Goal: Task Accomplishment & Management: Use online tool/utility

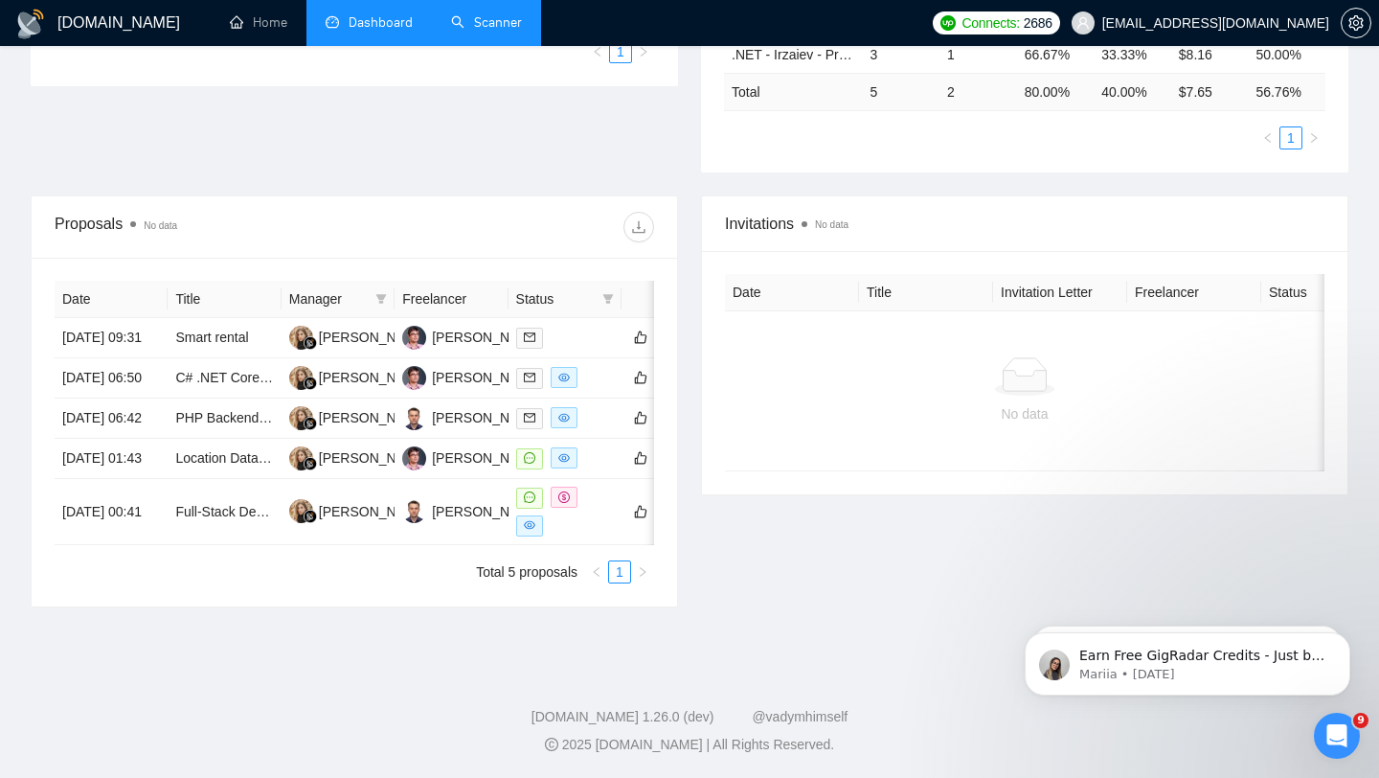
scroll to position [583, 0]
click at [501, 23] on link "Scanner" at bounding box center [486, 22] width 71 height 16
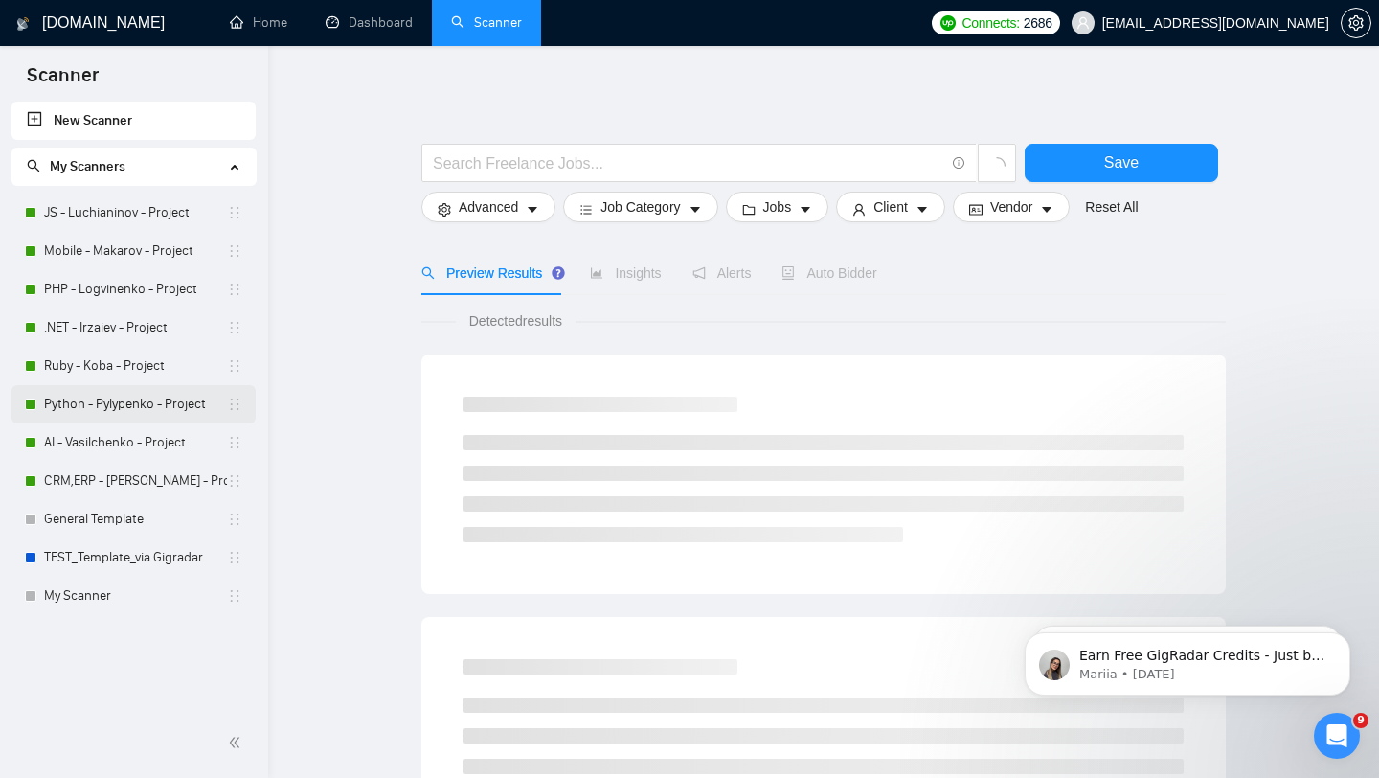
click at [126, 416] on link "Python - Pylypenko - Project" at bounding box center [135, 404] width 183 height 38
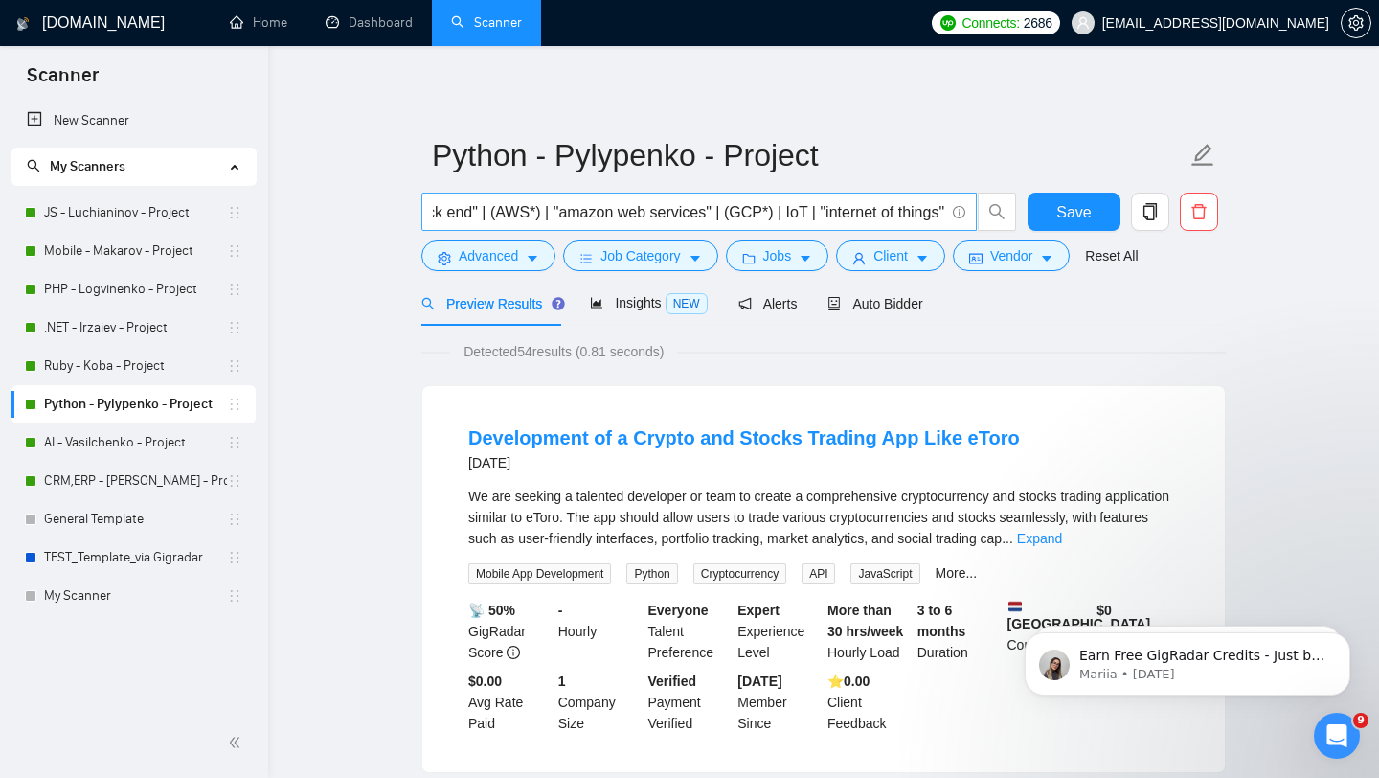
scroll to position [0, 712]
click at [629, 296] on span "Insights NEW" at bounding box center [648, 302] width 117 height 15
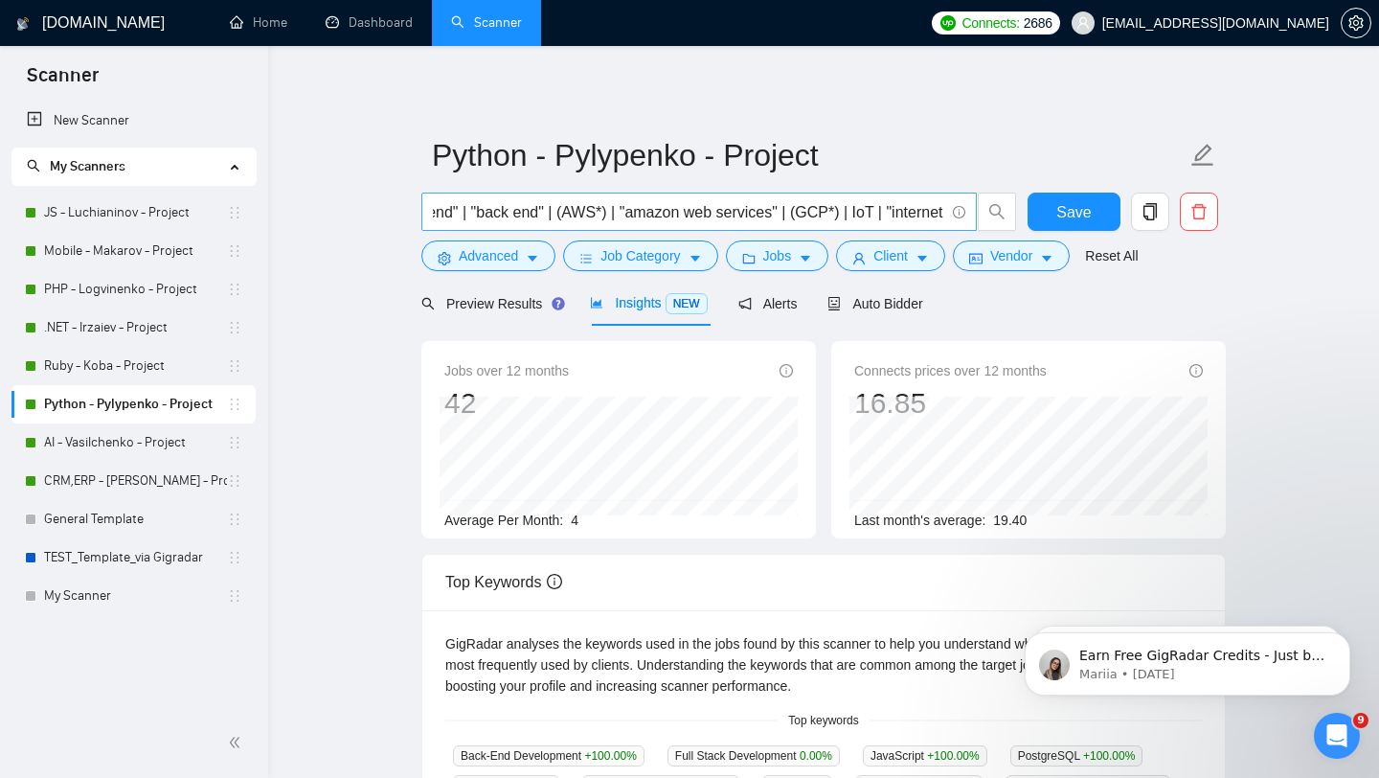
scroll to position [0, 580]
click at [678, 209] on input "(Python*) | "python development" | (API*) | "Back-End Development" | "back-end"…" at bounding box center [688, 212] width 511 height 24
click at [824, 210] on input "(Python*) | "python development" | (API*) | "Back-End Development" | "back-end"…" at bounding box center [688, 212] width 511 height 24
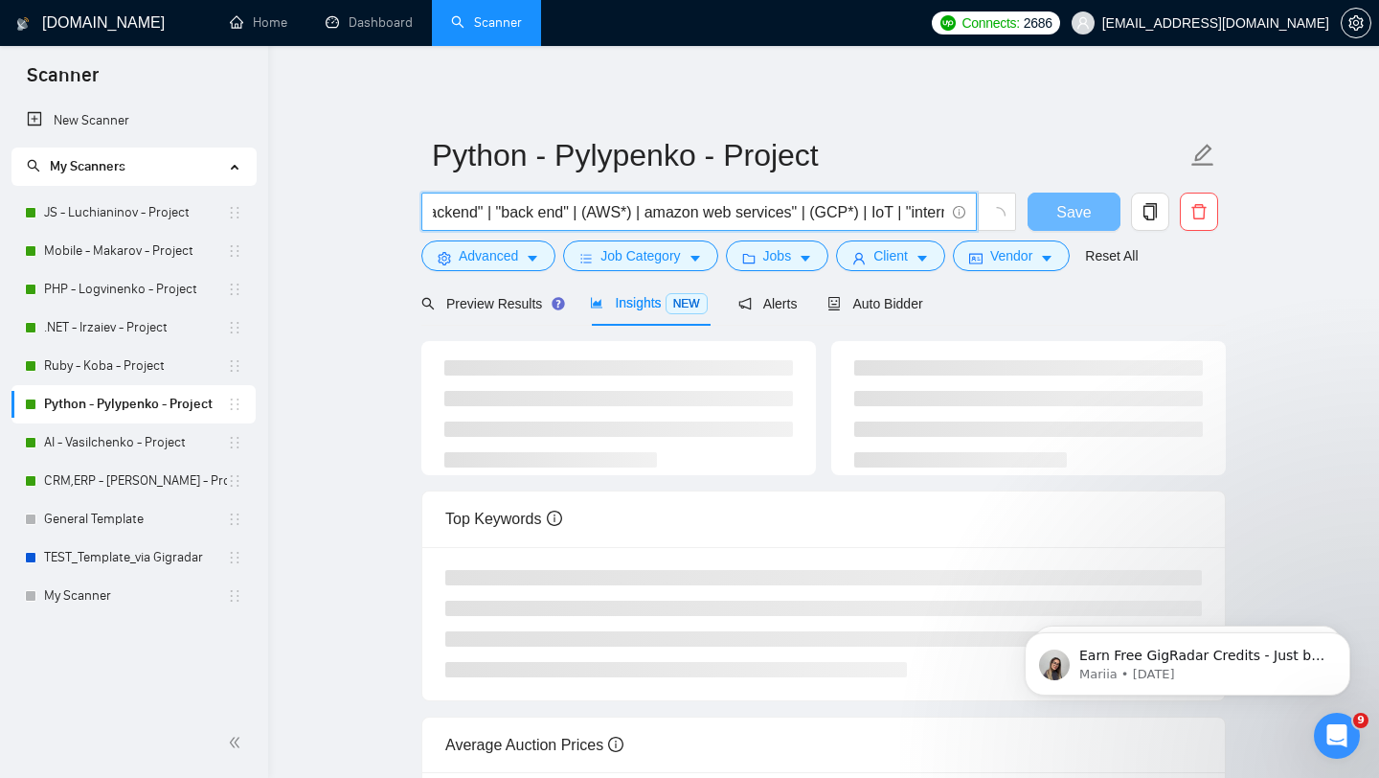
click at [672, 209] on input "(Python*) | "python development" | (API*) | "Back-End Development" | "back-end"…" at bounding box center [688, 212] width 511 height 24
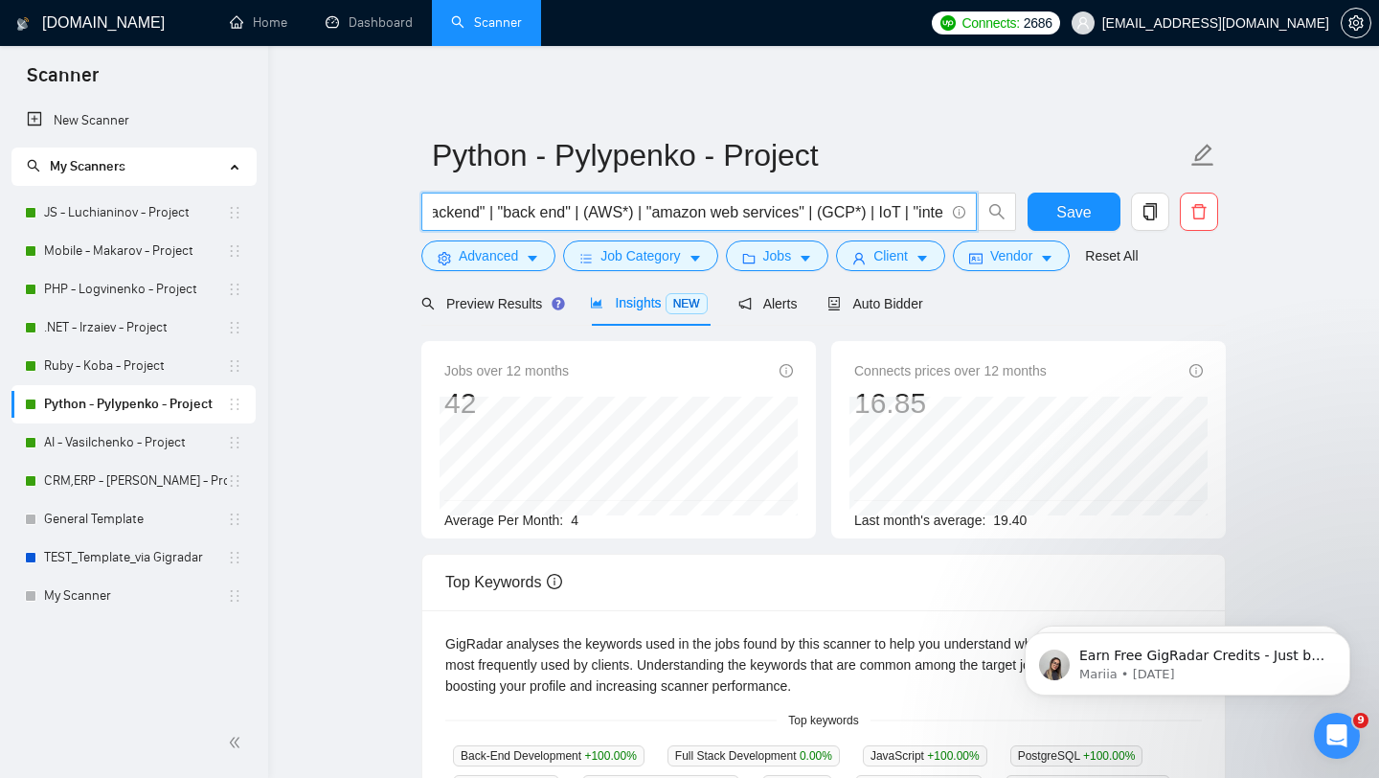
scroll to position [0, 712]
click at [776, 206] on input "(Python*) | "python development" | (API*) | "Back-End Development" | "back-end"…" at bounding box center [688, 212] width 511 height 24
click at [801, 211] on input "(Python*) | "python development" | (API*) | "Back-End Development" | "back-end"…" at bounding box center [688, 212] width 511 height 24
type input "(Python*) | "python development" | (API*) | "Back-End Development" | "back-end"…"
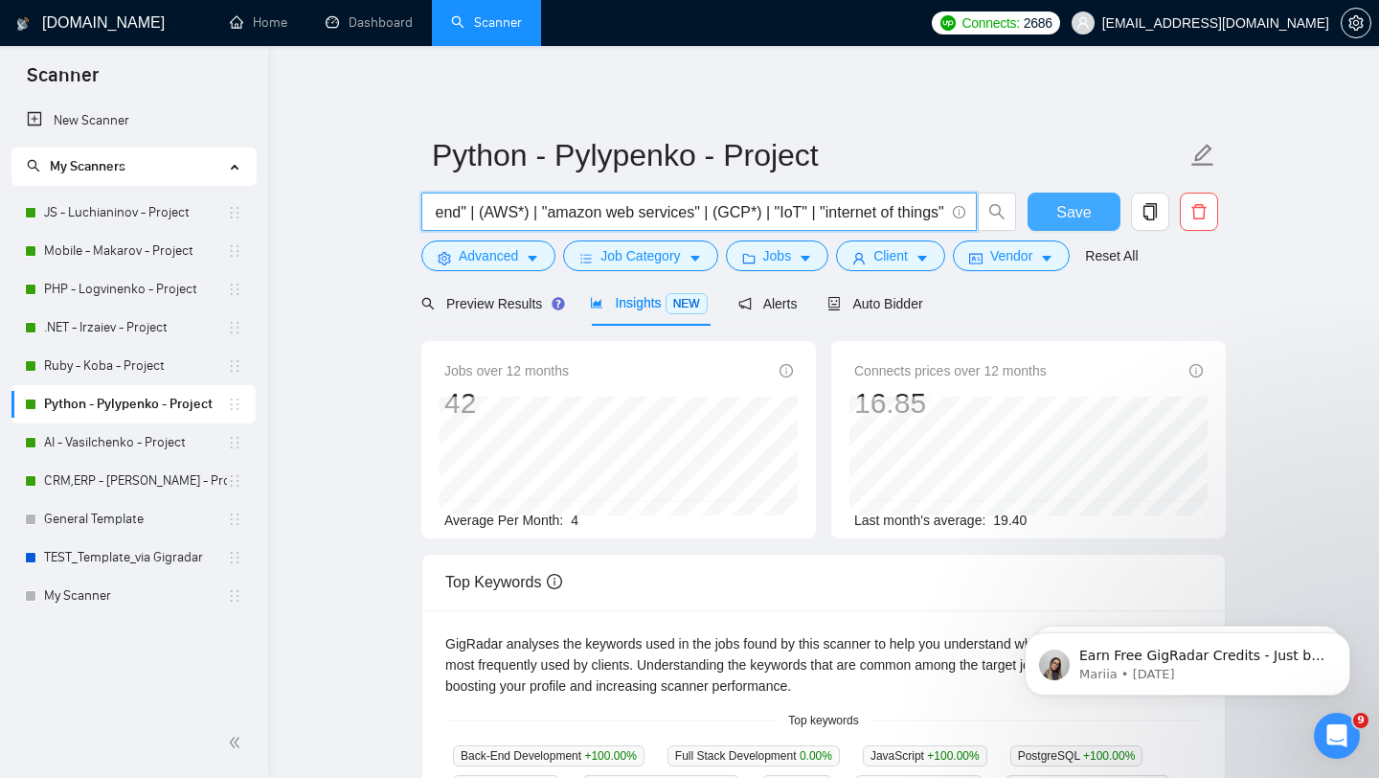
scroll to position [0, 0]
click at [1055, 207] on button "Save" at bounding box center [1074, 211] width 93 height 38
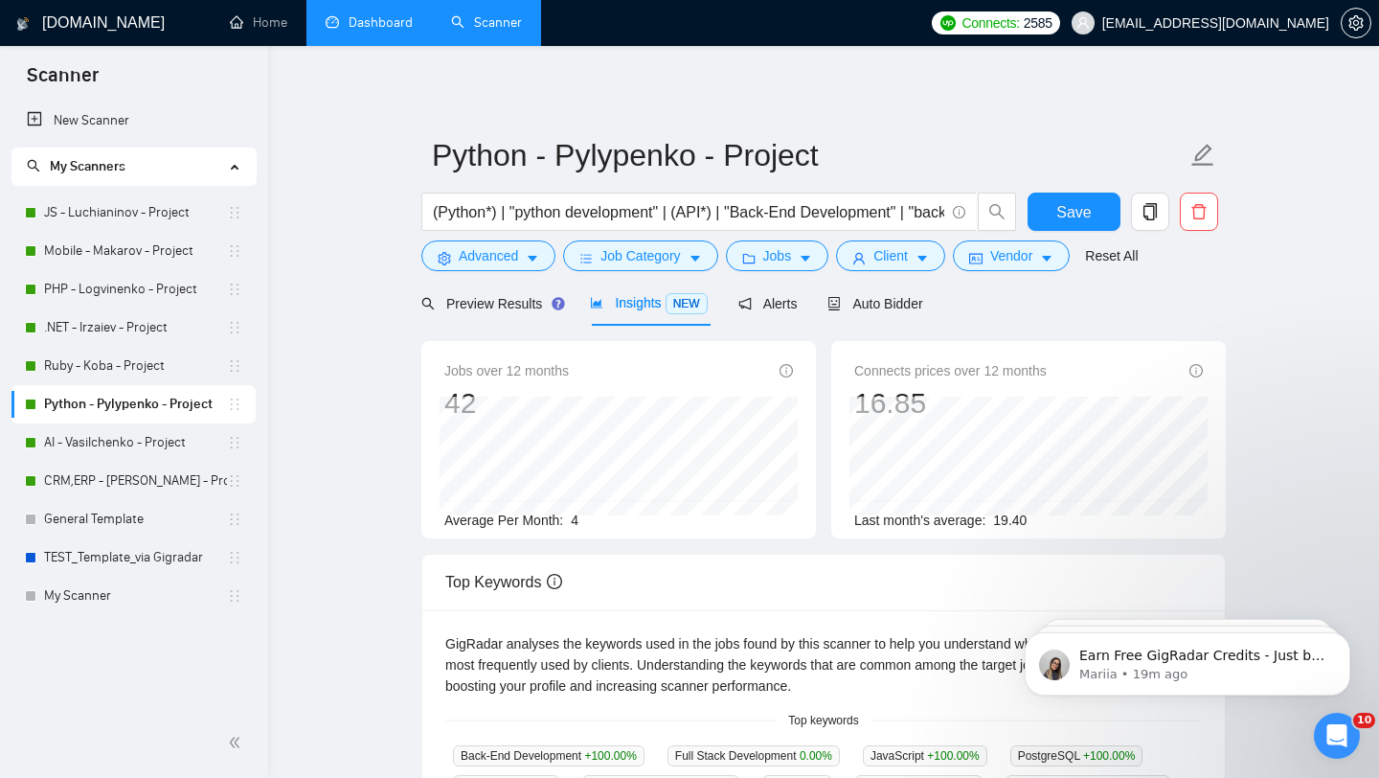
click at [392, 31] on link "Dashboard" at bounding box center [369, 22] width 87 height 16
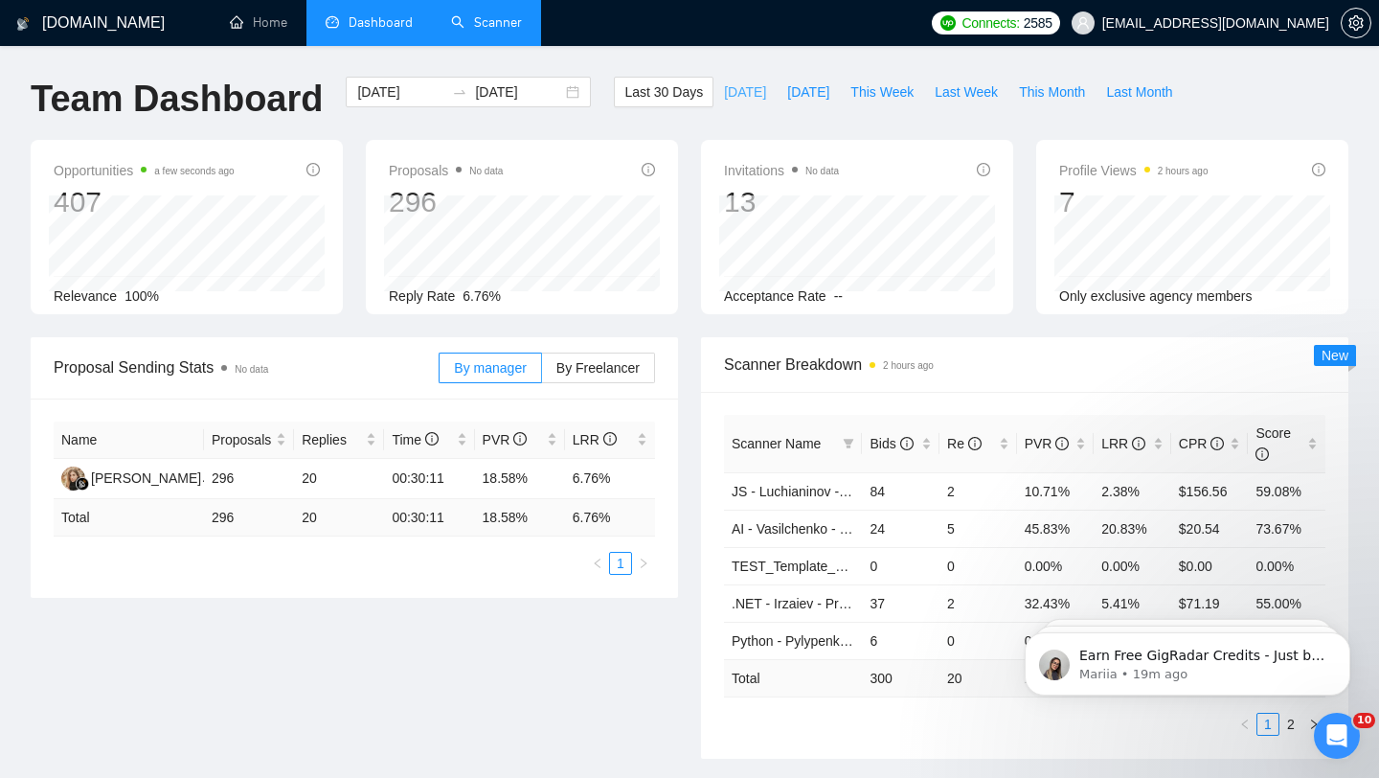
click at [737, 102] on button "[DATE]" at bounding box center [744, 92] width 63 height 31
type input "[DATE]"
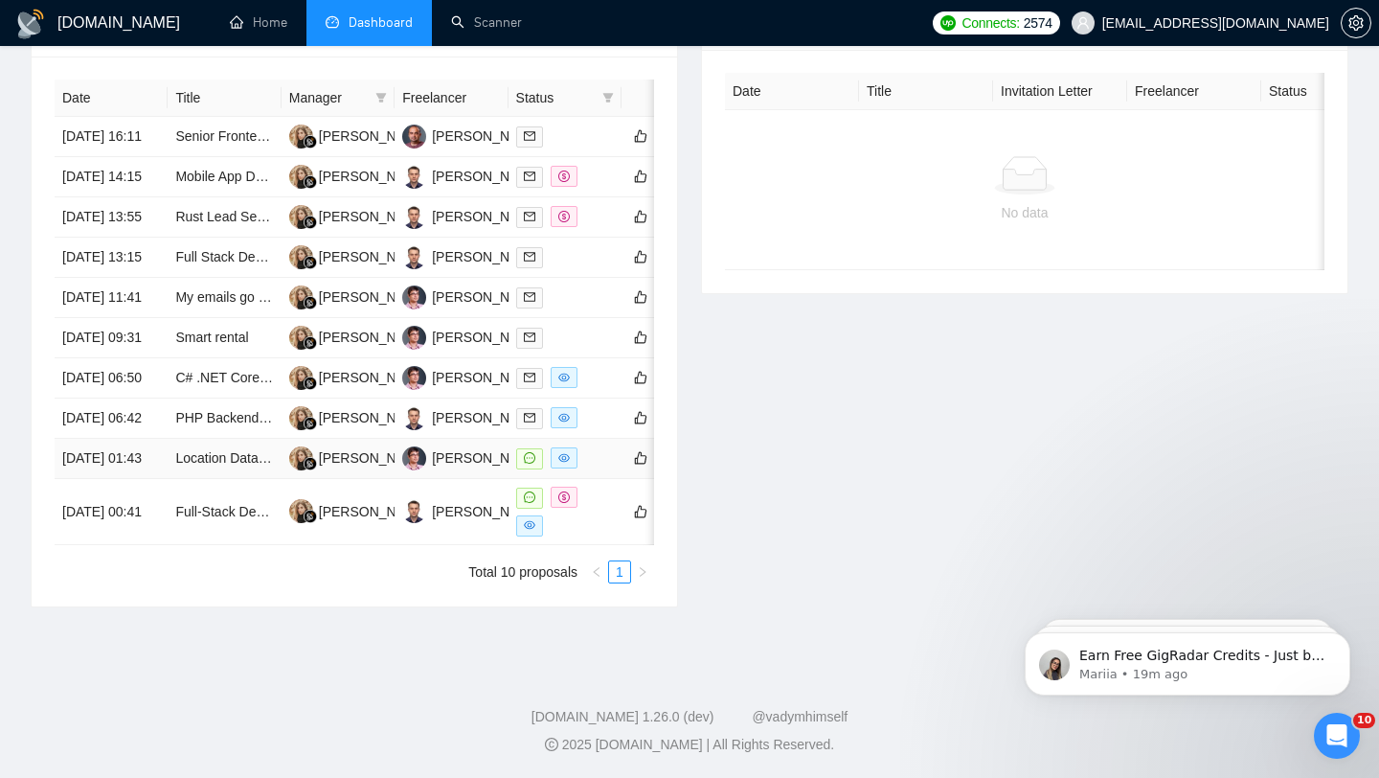
scroll to position [866, 0]
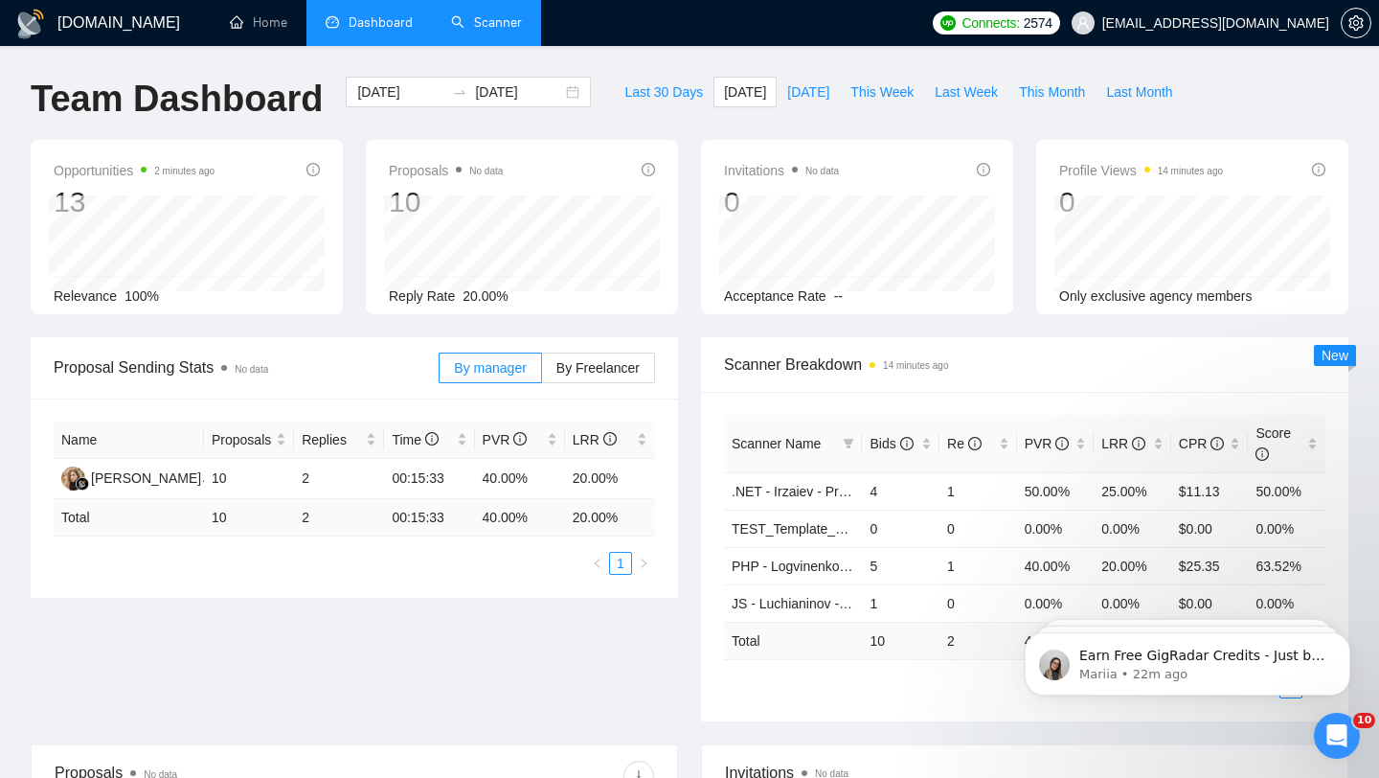
click at [497, 20] on link "Scanner" at bounding box center [486, 22] width 71 height 16
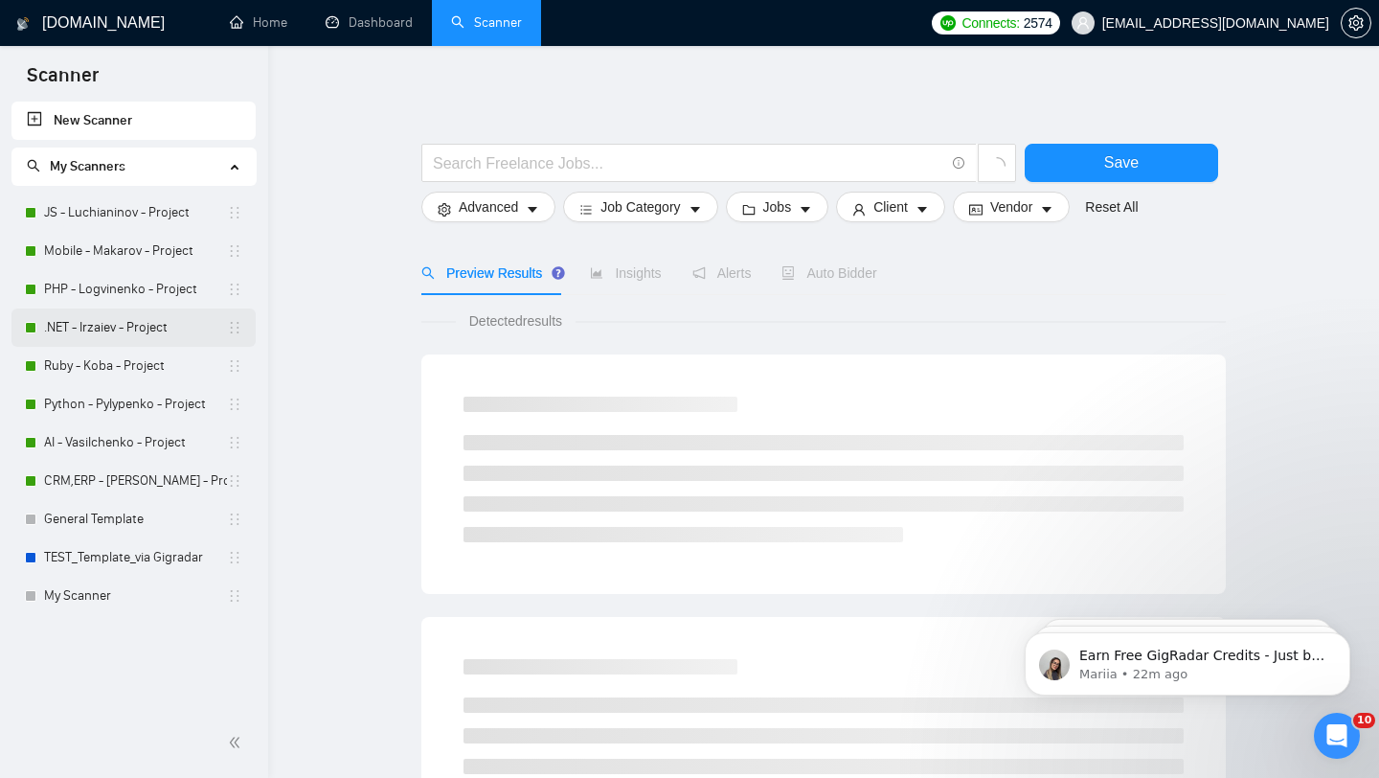
click at [107, 334] on link ".NET - Irzaiev - Project" at bounding box center [135, 327] width 183 height 38
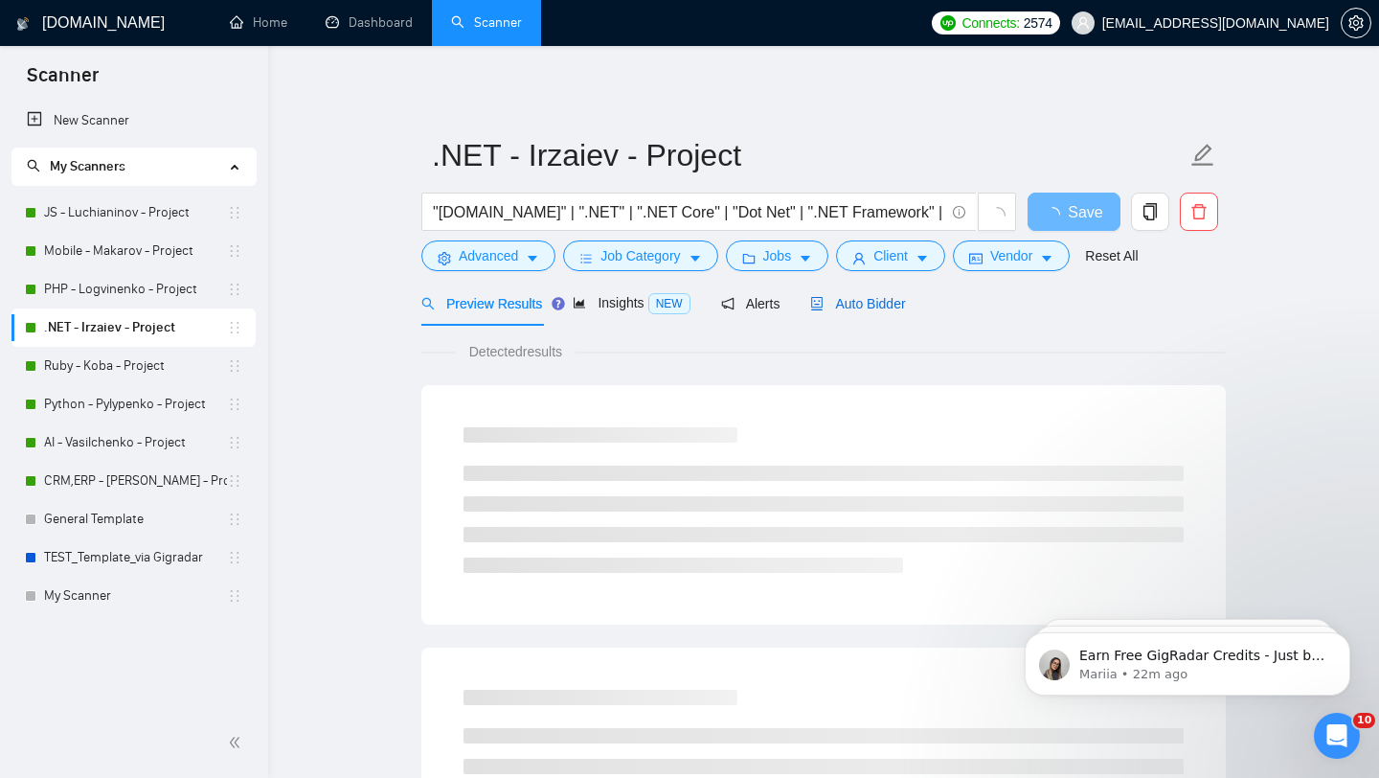
click at [831, 311] on div "Auto Bidder" at bounding box center [857, 303] width 95 height 21
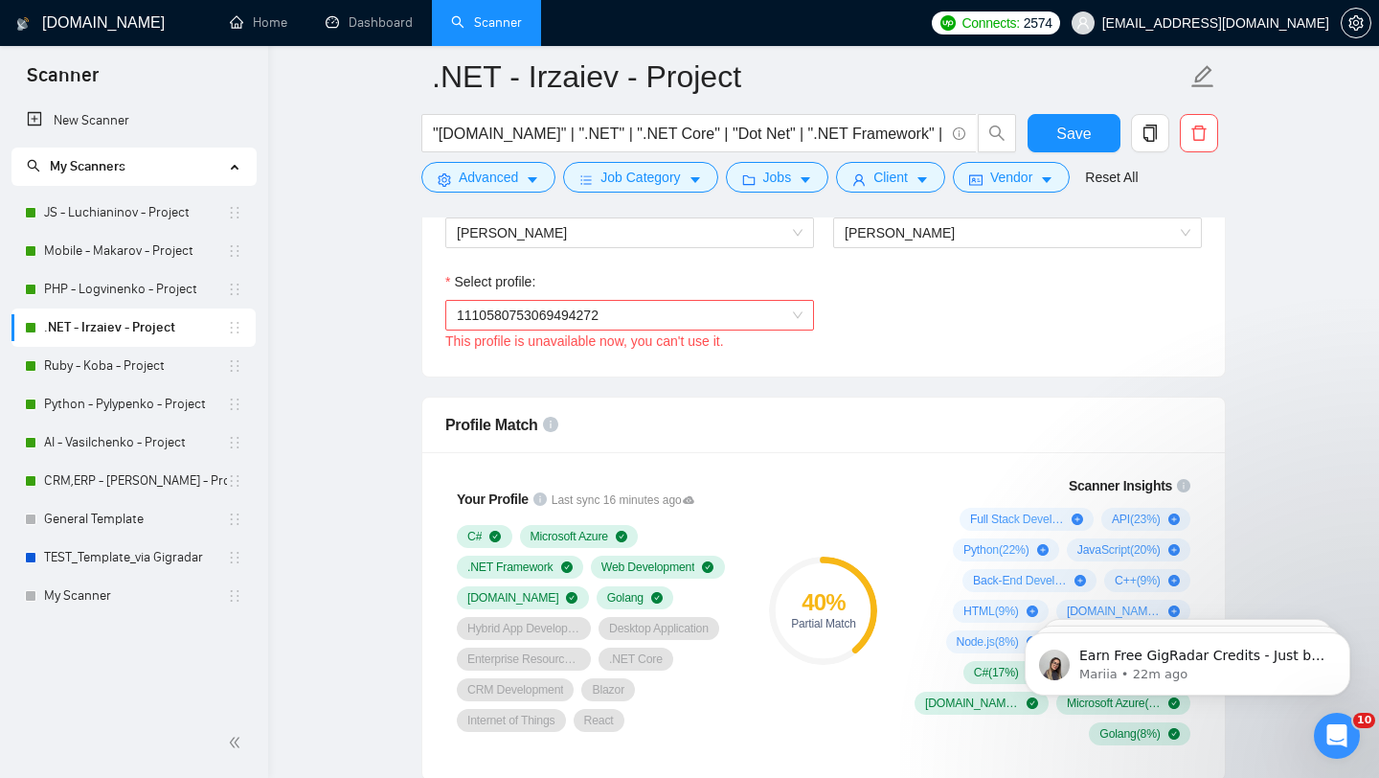
scroll to position [1073, 0]
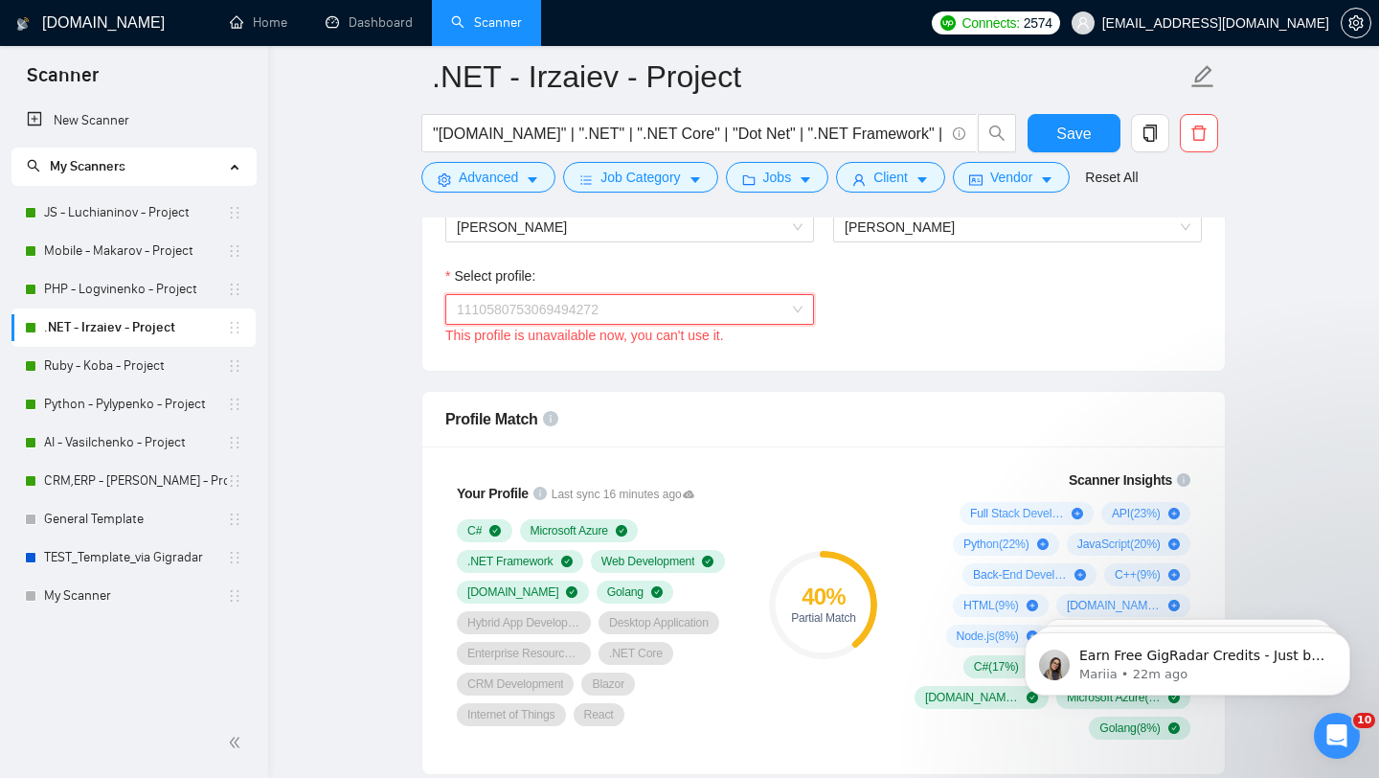
click at [779, 303] on span "1110580753069494272" at bounding box center [630, 309] width 346 height 29
click at [874, 250] on div "Select freelancer: Rustam Irzaev" at bounding box center [1018, 224] width 388 height 82
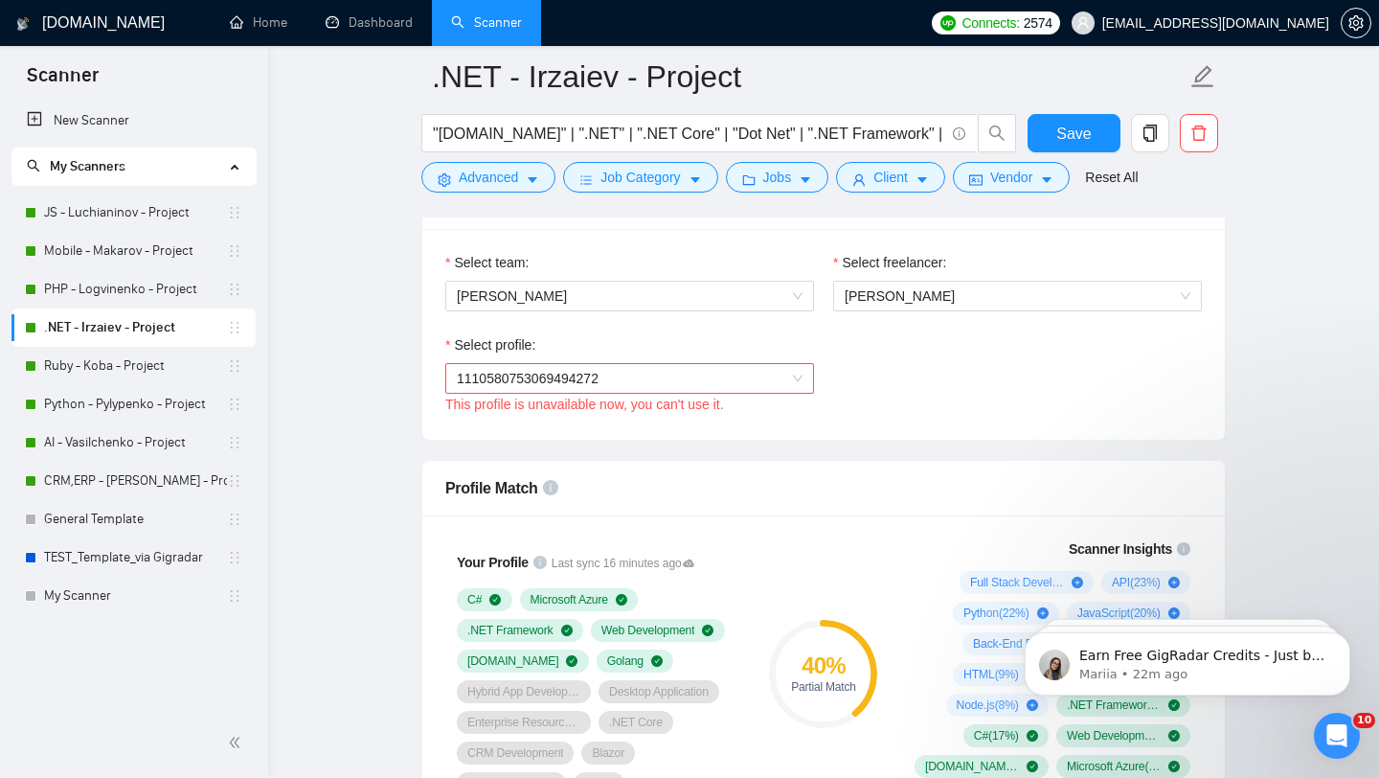
scroll to position [996, 0]
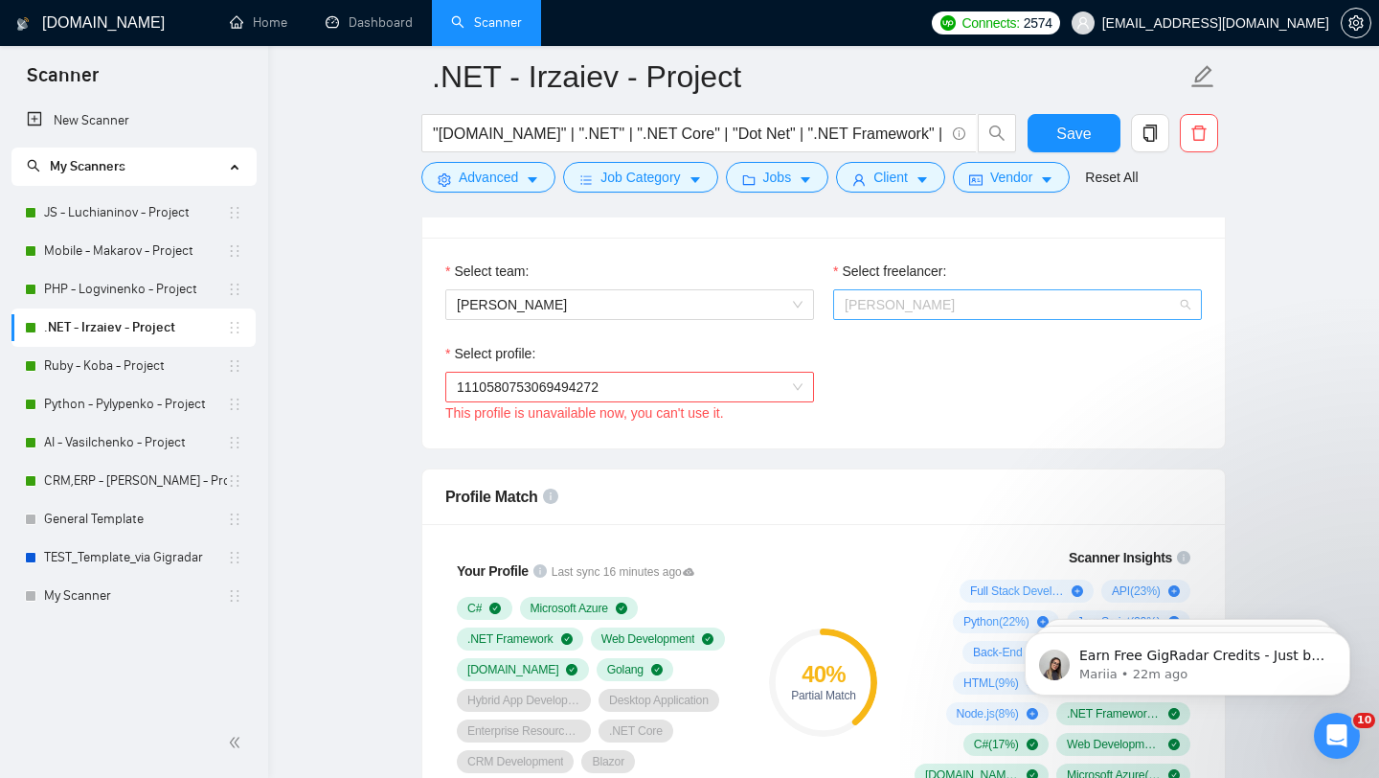
click at [892, 294] on span "[PERSON_NAME]" at bounding box center [1018, 304] width 346 height 29
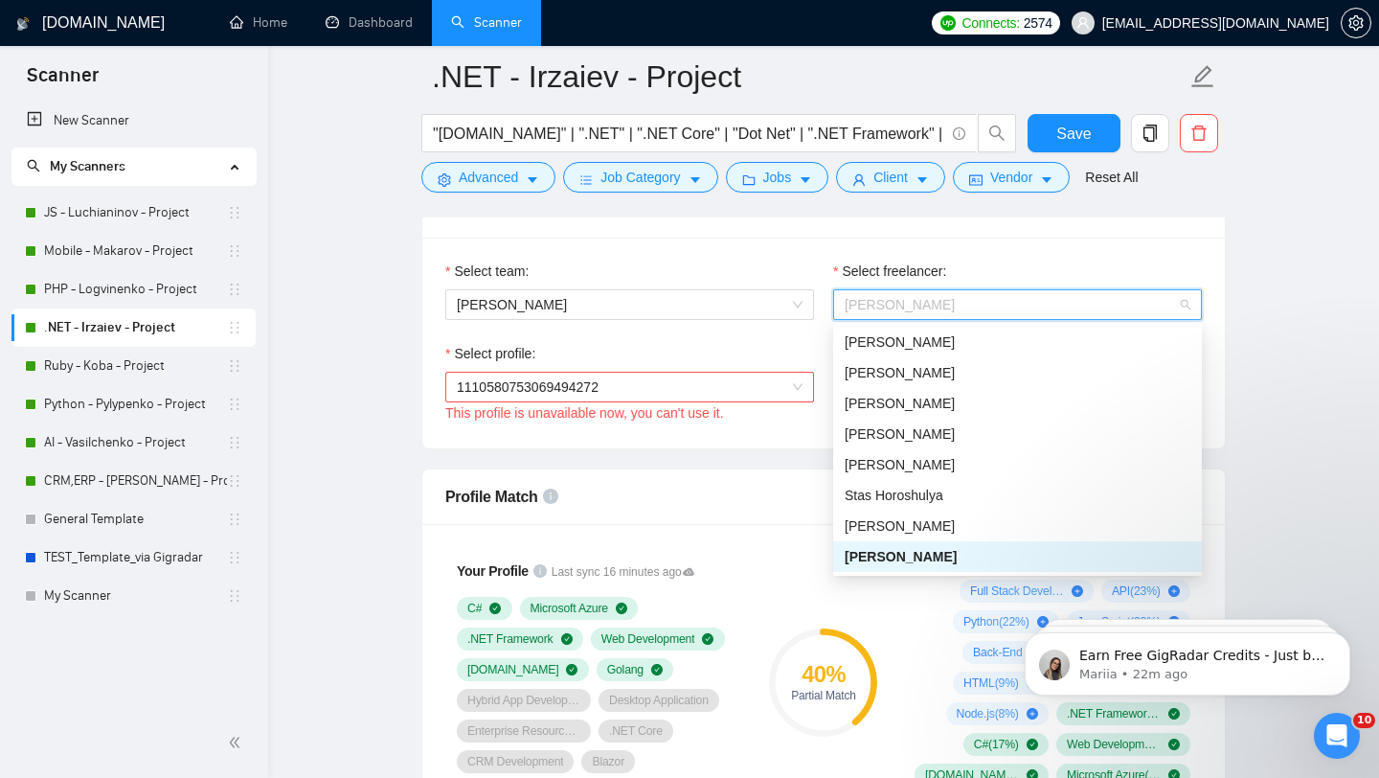
click at [871, 555] on span "[PERSON_NAME]" at bounding box center [901, 556] width 112 height 15
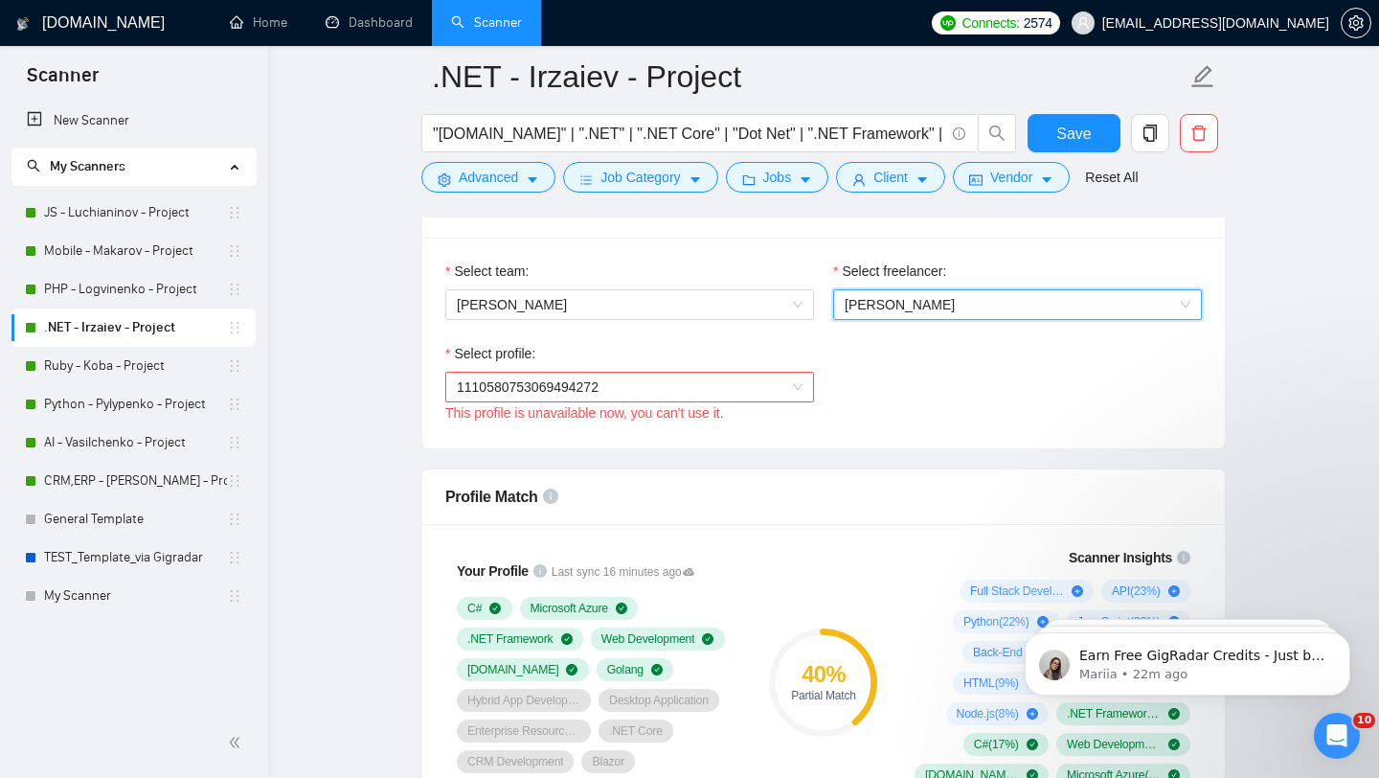
click at [649, 374] on span "1110580753069494272" at bounding box center [630, 387] width 346 height 29
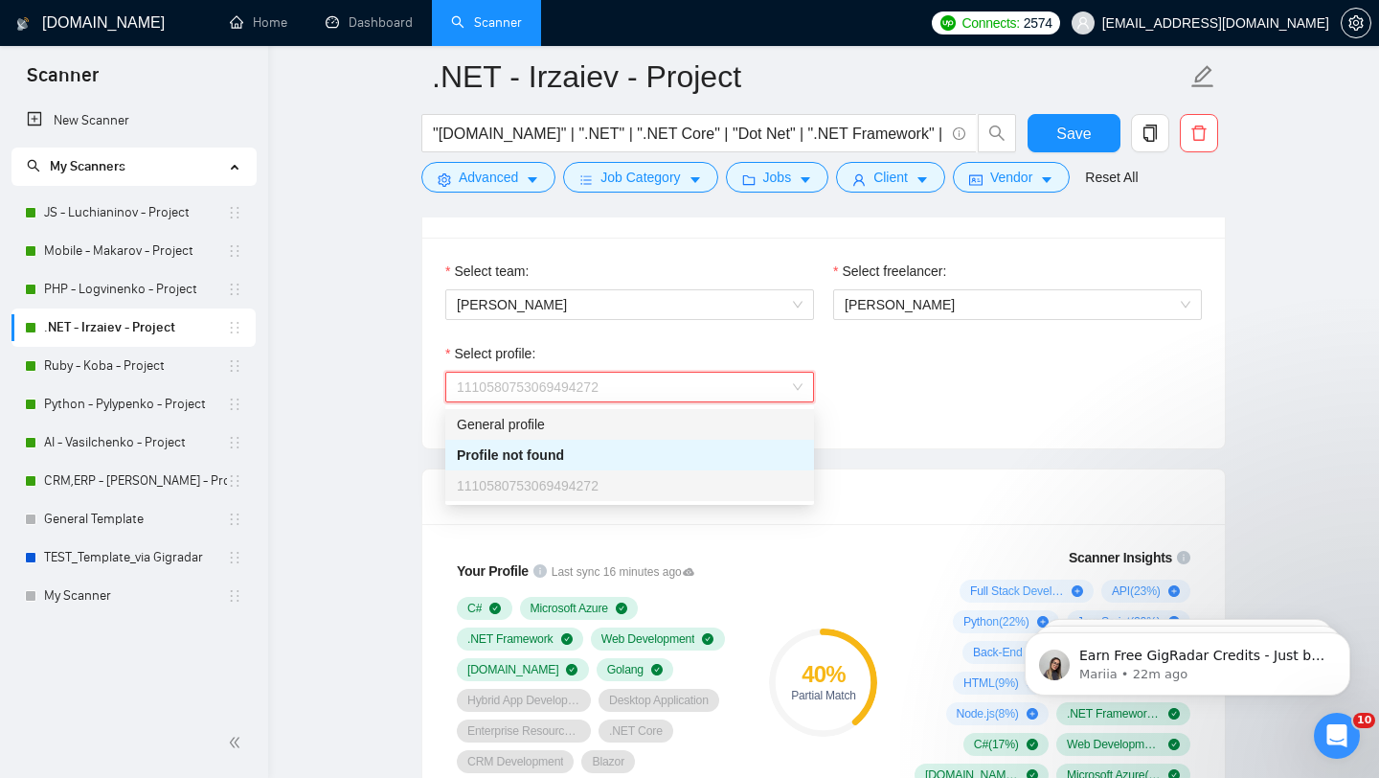
click at [499, 424] on div "General profile" at bounding box center [630, 424] width 346 height 21
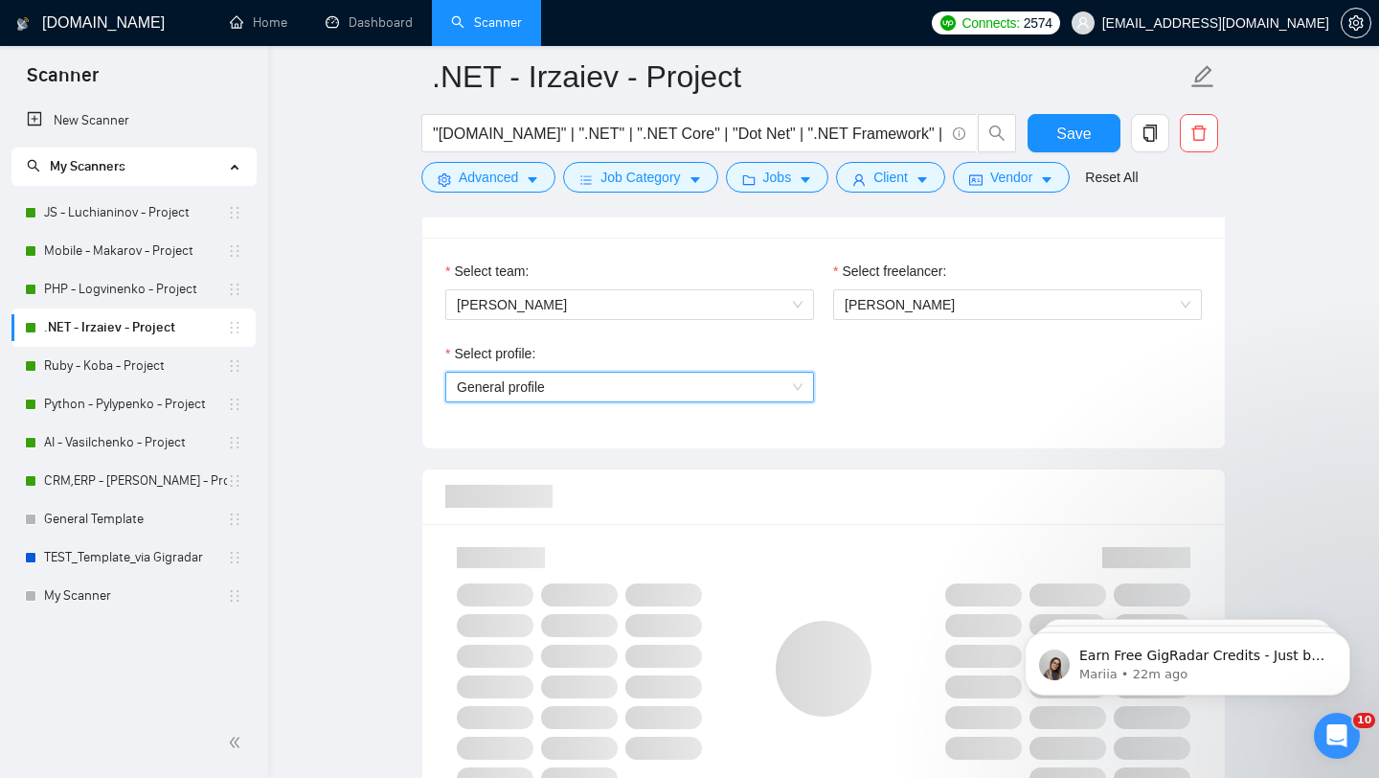
click at [939, 392] on div "Select profile: General profile General profile" at bounding box center [824, 384] width 776 height 82
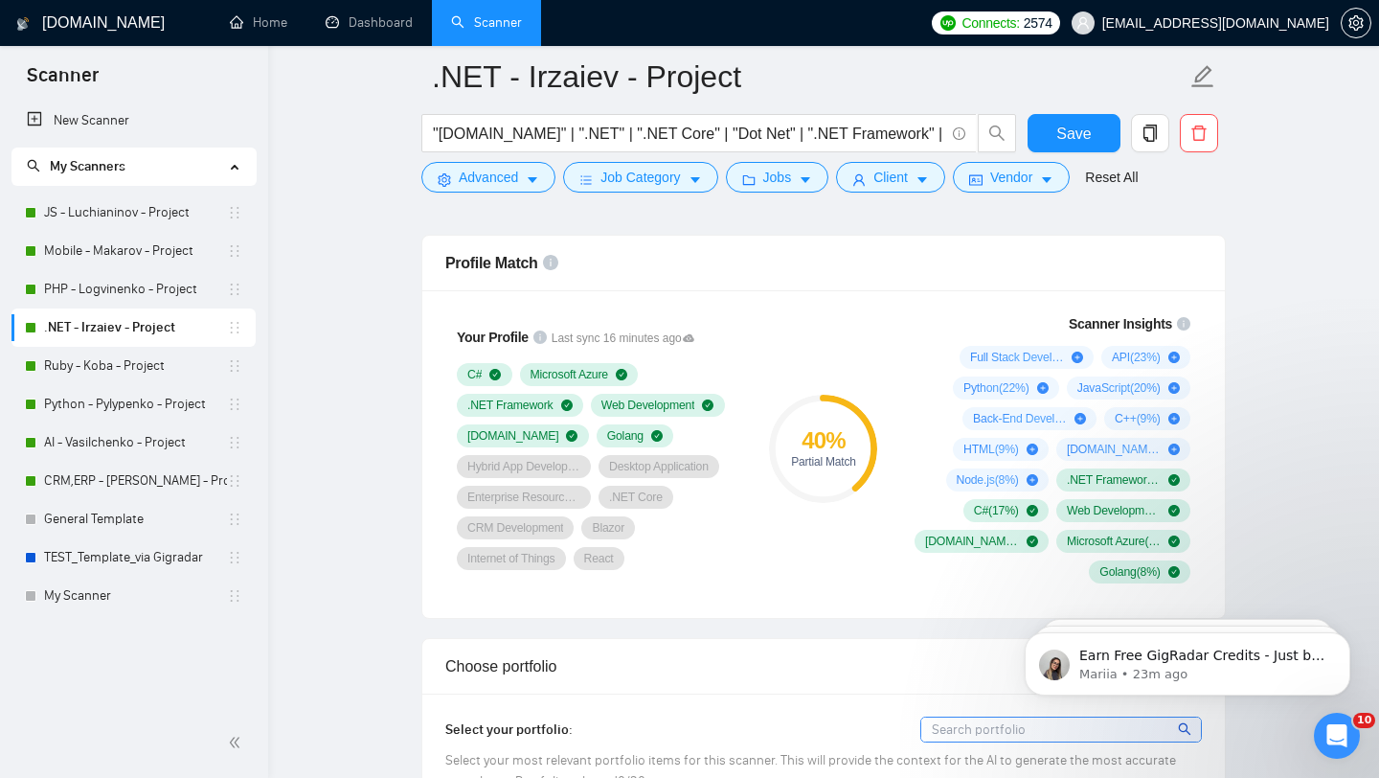
scroll to position [0, 0]
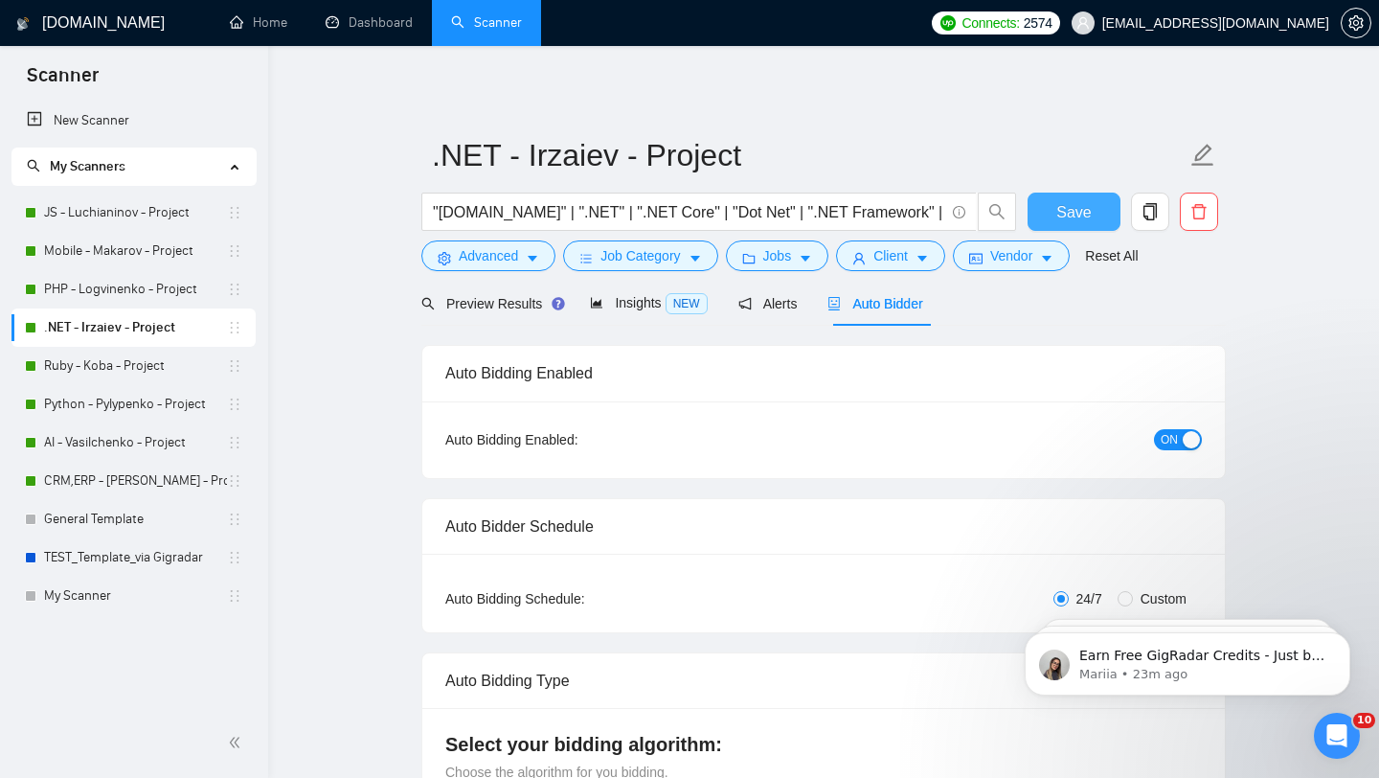
click at [1059, 208] on span "Save" at bounding box center [1073, 212] width 34 height 24
click at [518, 256] on span "Advanced" at bounding box center [488, 255] width 59 height 21
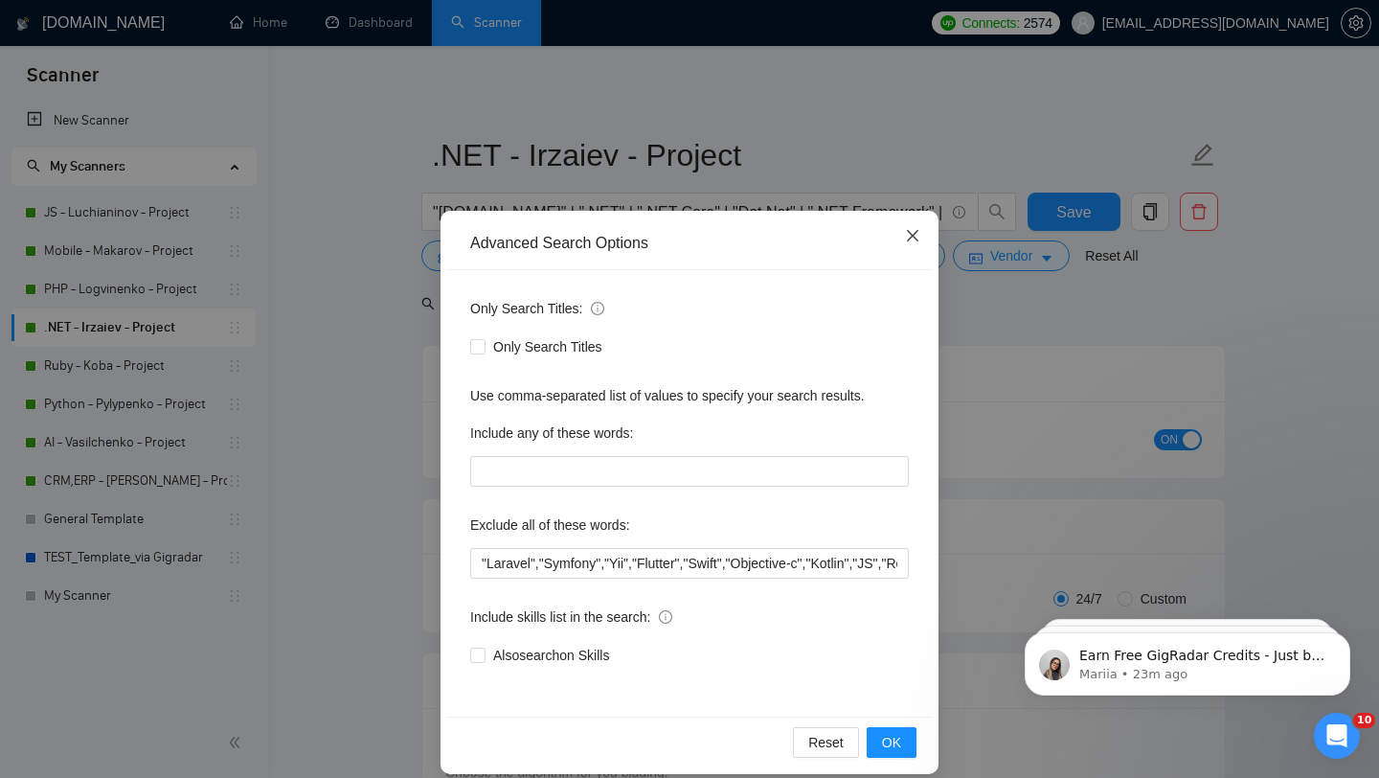
click at [917, 235] on icon "close" at bounding box center [912, 235] width 15 height 15
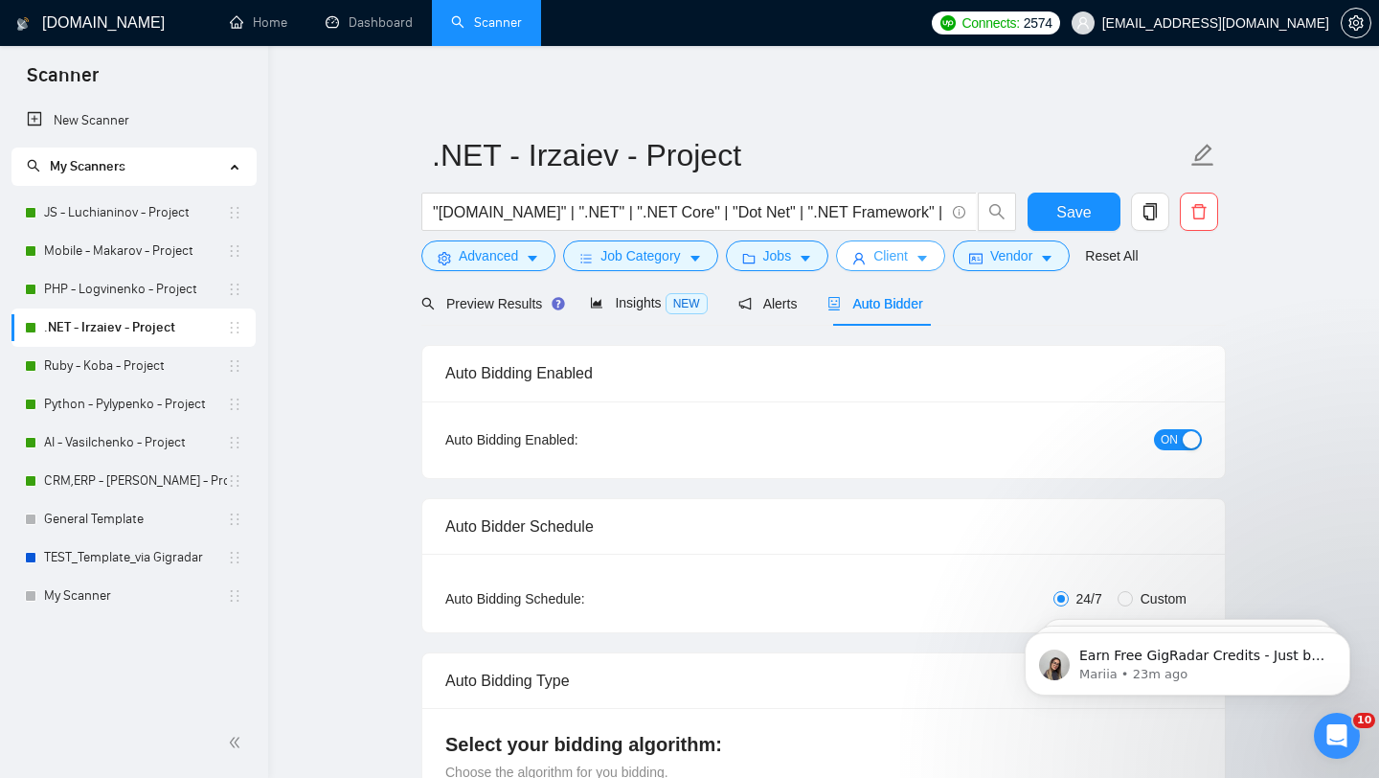
click at [927, 252] on icon "caret-down" at bounding box center [921, 258] width 13 height 13
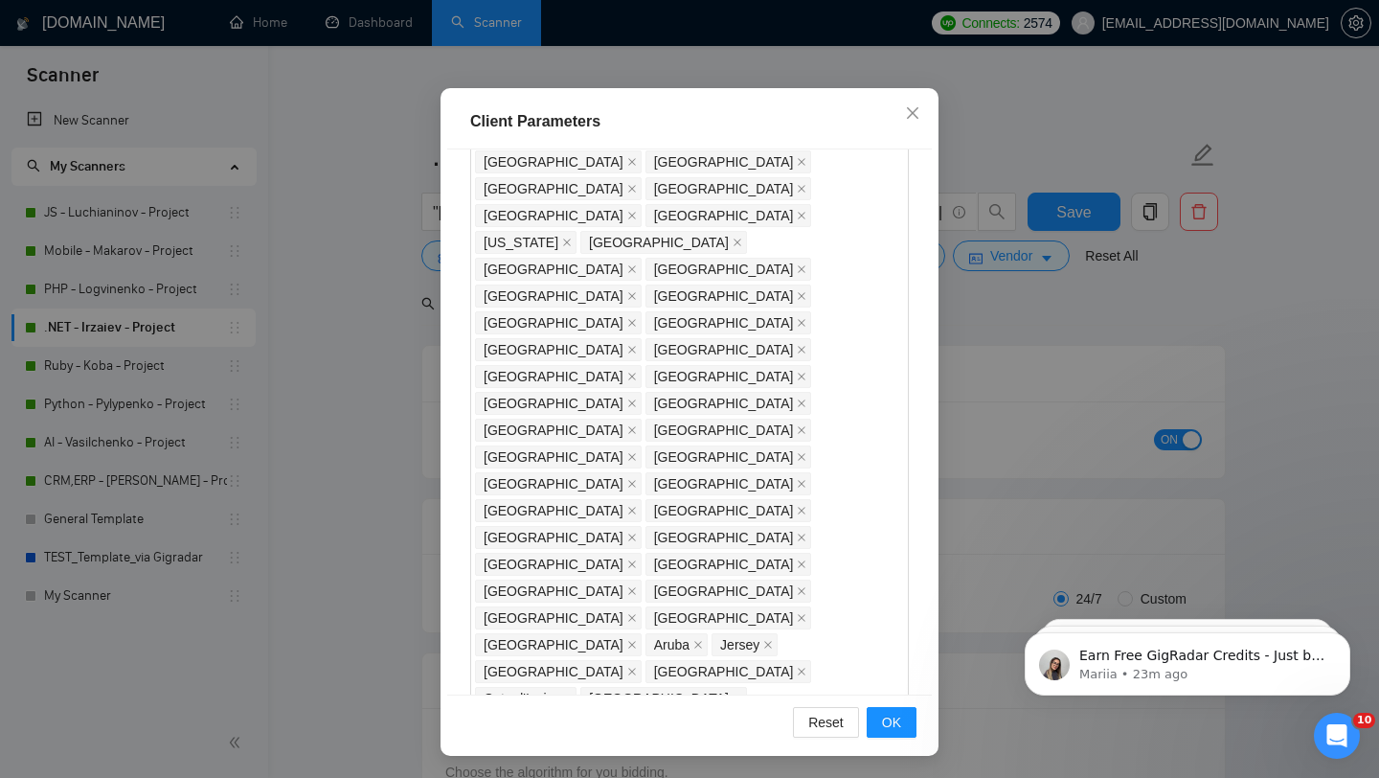
scroll to position [730, 0]
click at [912, 111] on icon "close" at bounding box center [912, 112] width 15 height 15
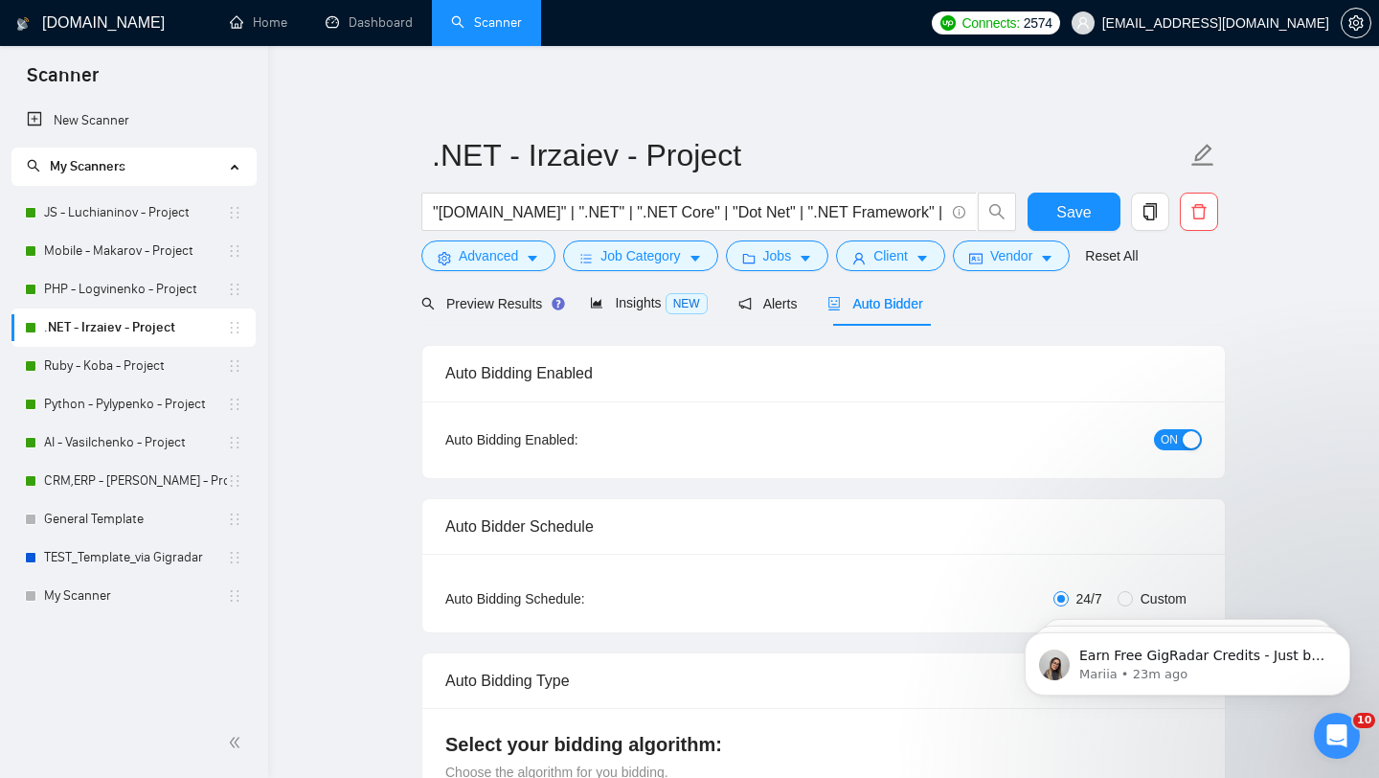
scroll to position [27, 0]
click at [1020, 254] on span "Vendor" at bounding box center [1011, 255] width 42 height 21
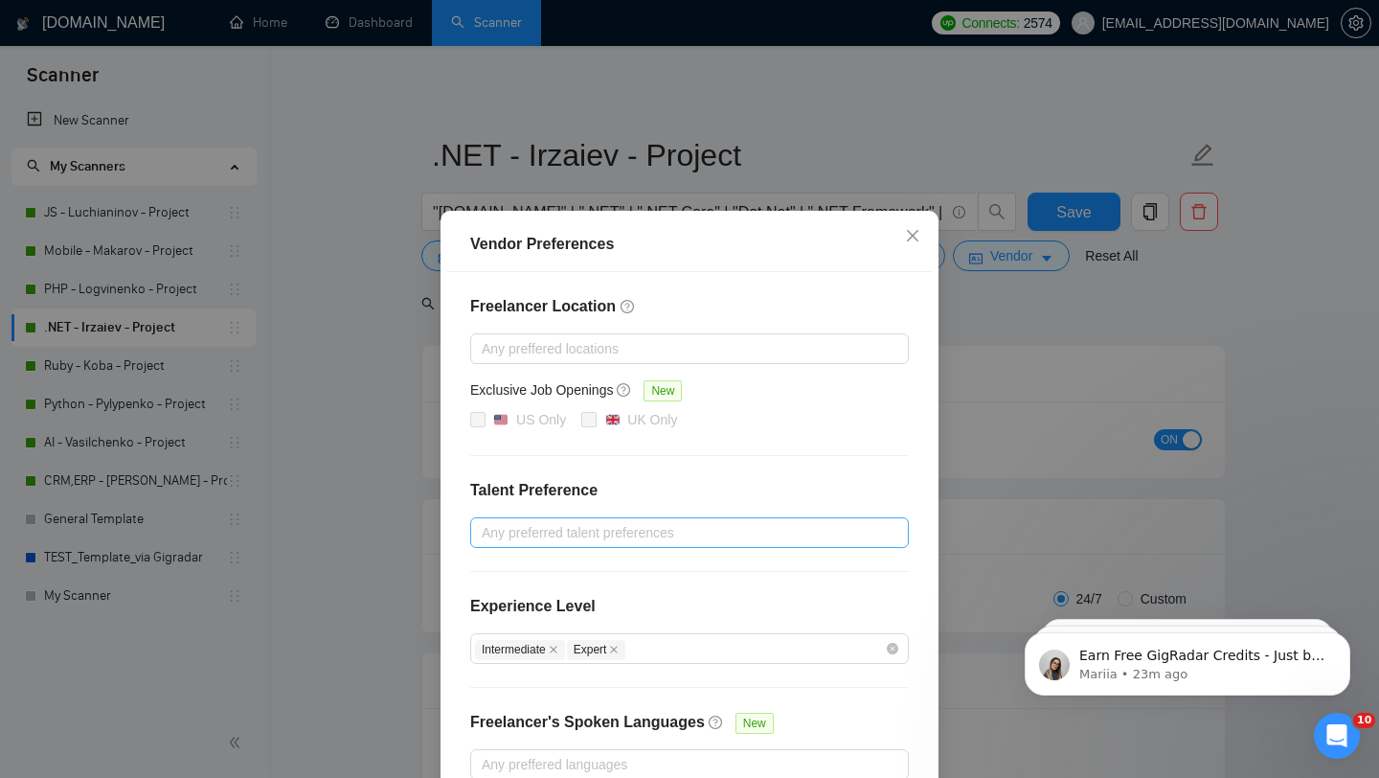
scroll to position [108, 0]
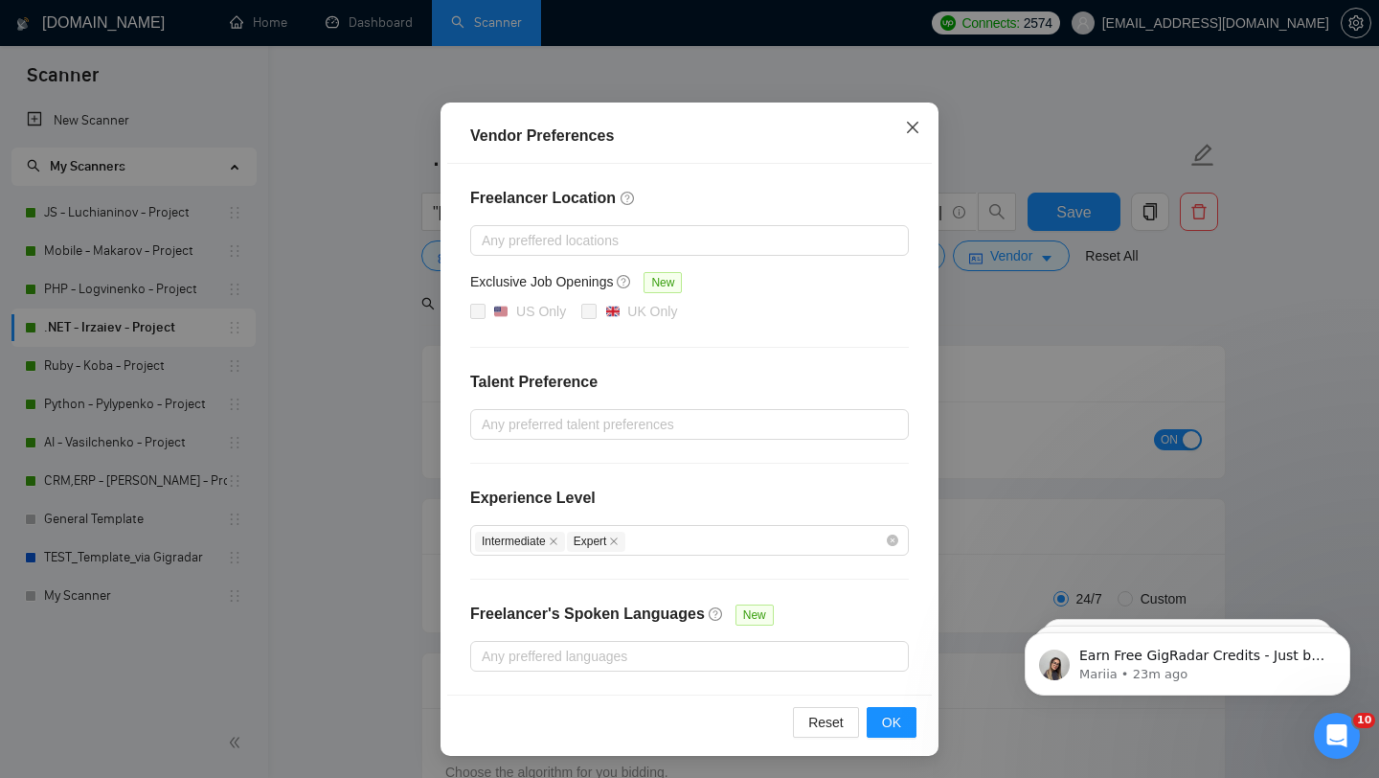
click at [923, 131] on span "Close" at bounding box center [913, 128] width 52 height 52
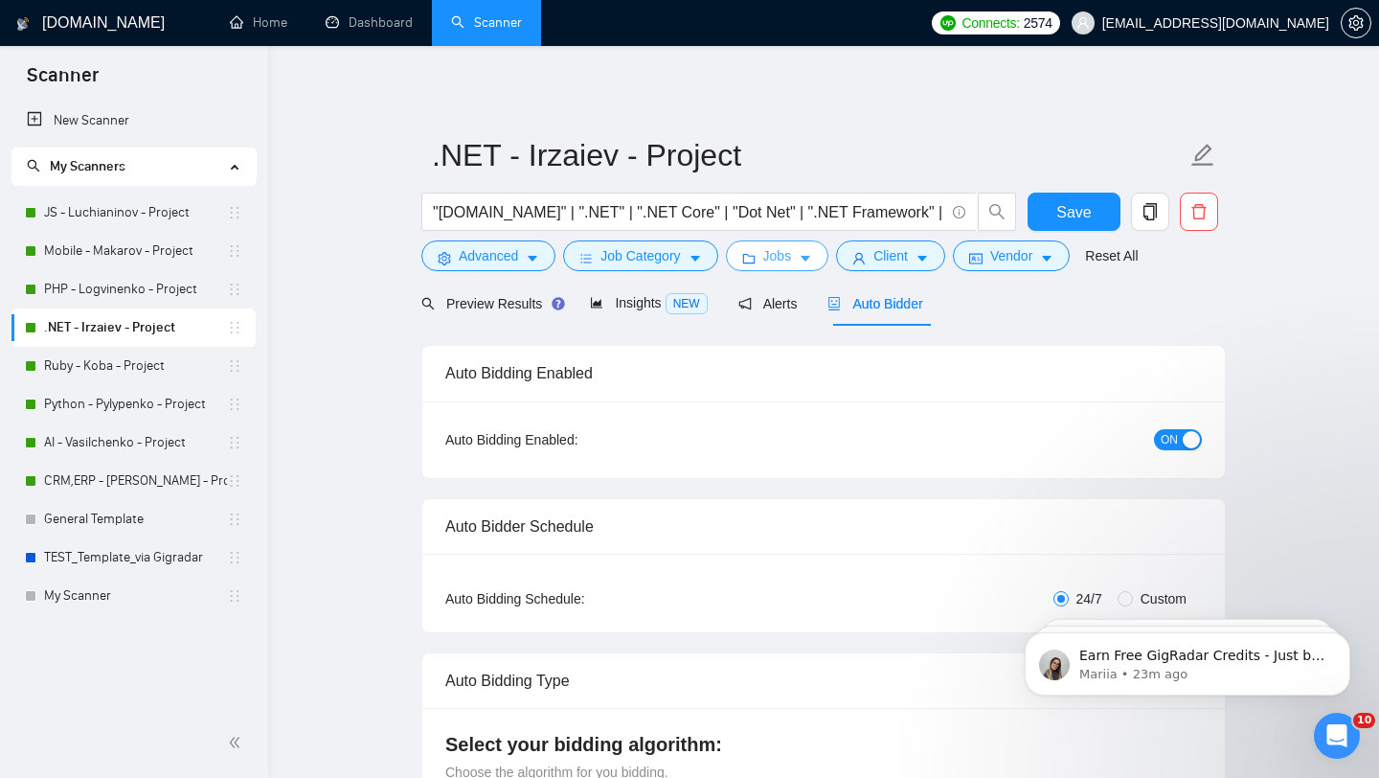
click at [789, 264] on span "Jobs" at bounding box center [777, 255] width 29 height 21
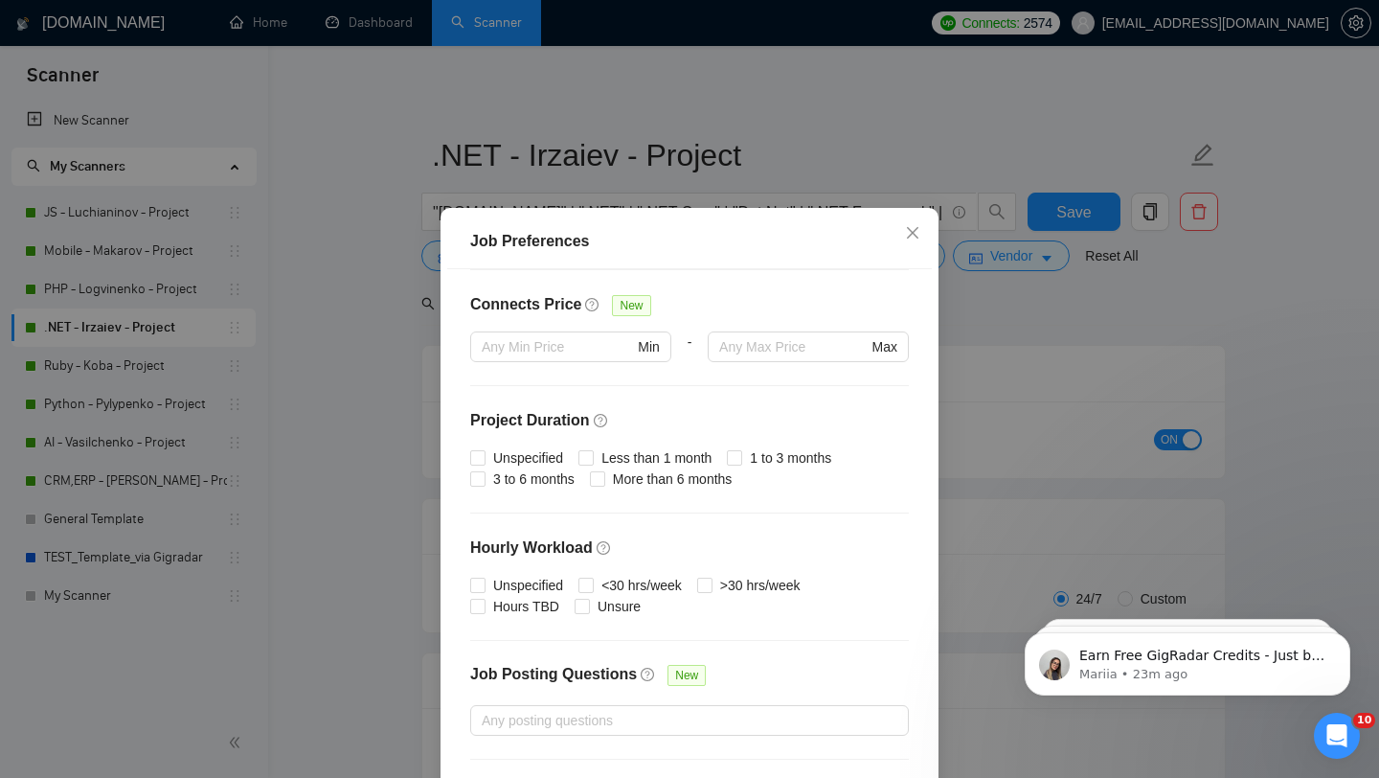
scroll to position [463, 0]
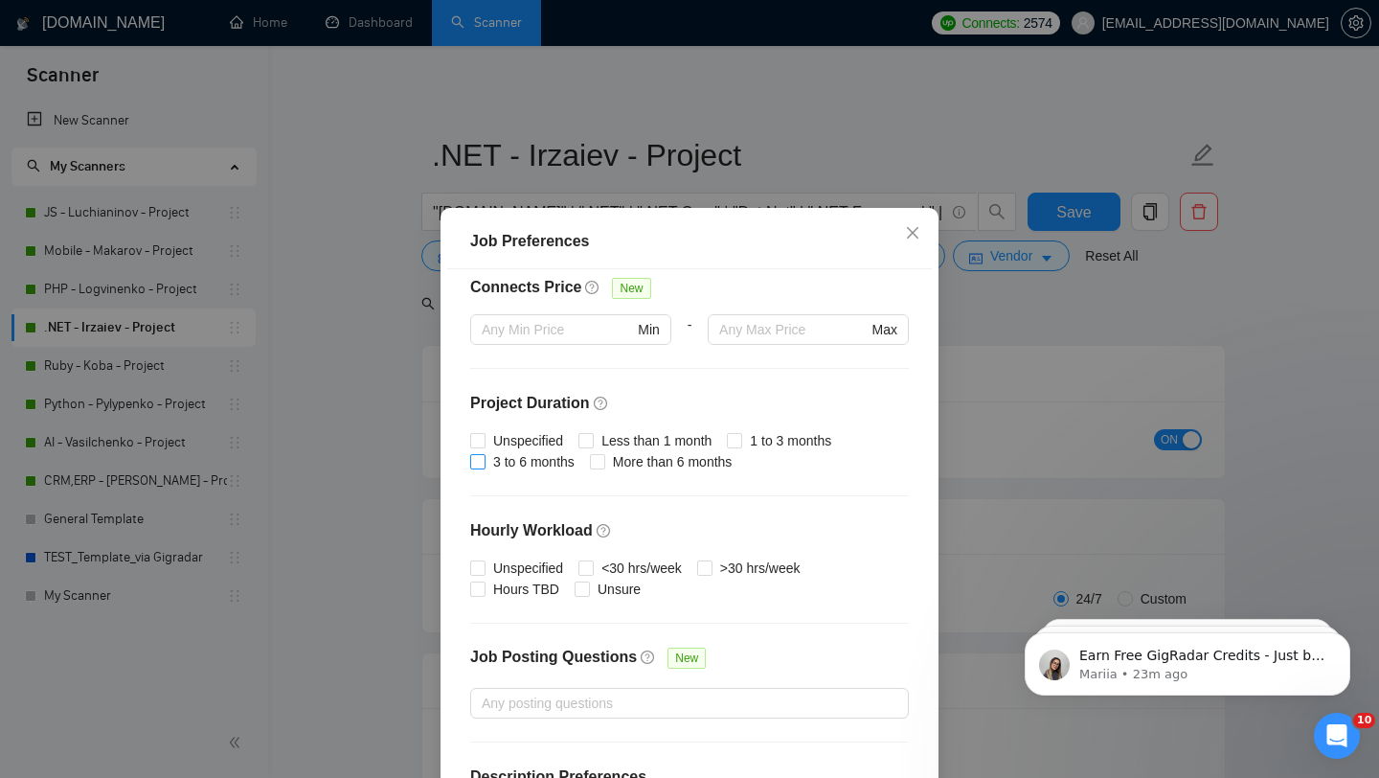
click at [485, 465] on span at bounding box center [477, 461] width 15 height 15
click at [484, 465] on input "3 to 6 months" at bounding box center [476, 460] width 13 height 13
checkbox input "true"
click at [598, 462] on input "More than 6 months" at bounding box center [596, 460] width 13 height 13
checkbox input "true"
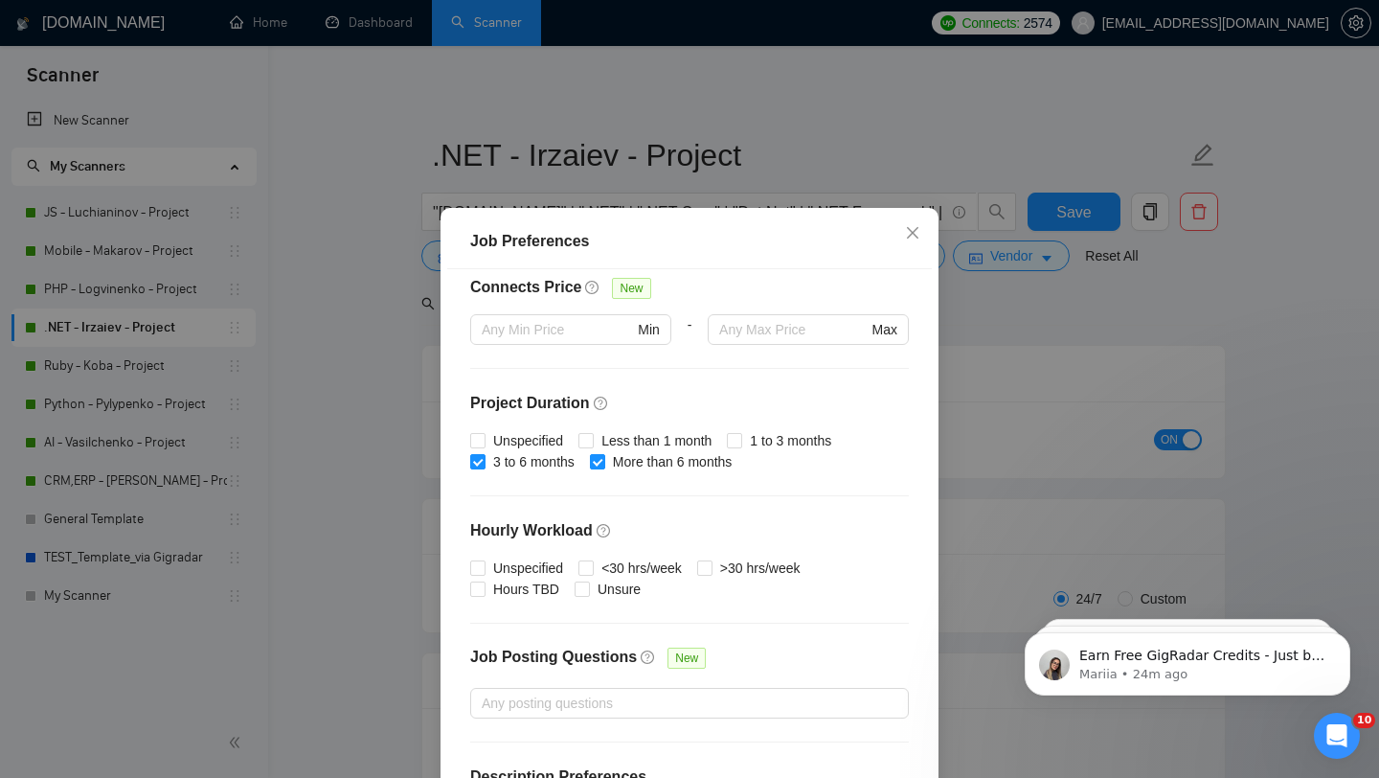
scroll to position [535, 0]
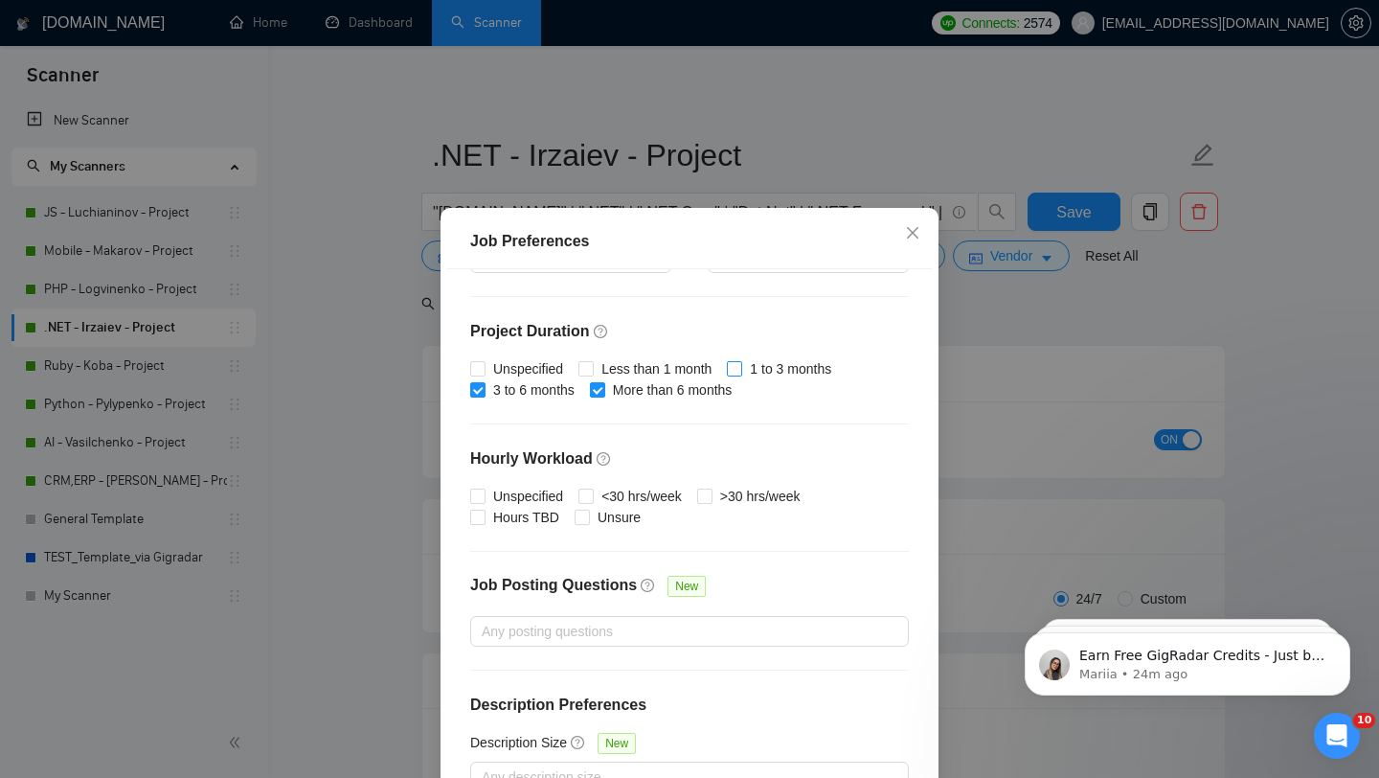
click at [740, 362] on input "1 to 3 months" at bounding box center [733, 367] width 13 height 13
checkbox input "true"
